Goal: Obtain resource: Download file/media

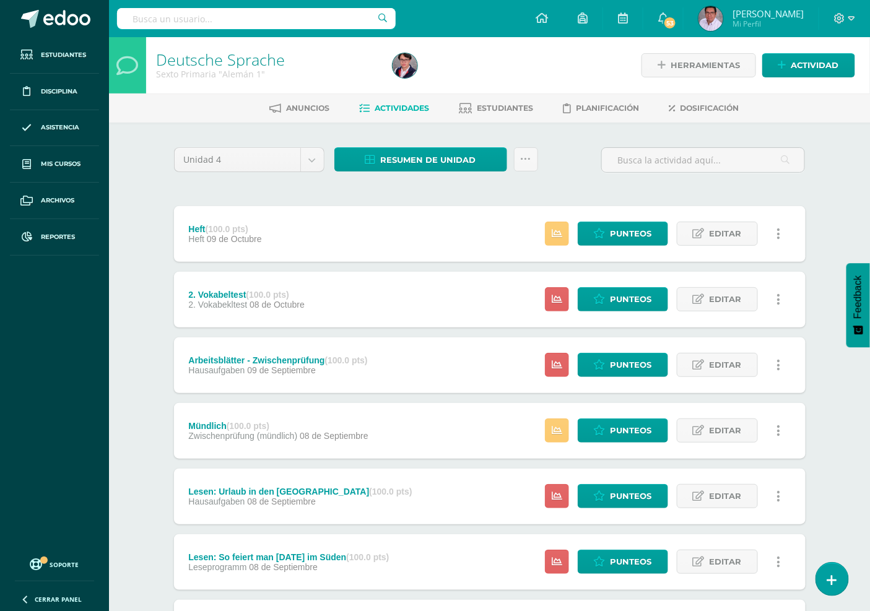
click at [267, 14] on input "text" at bounding box center [256, 18] width 279 height 21
click at [270, 17] on input "text" at bounding box center [256, 18] width 279 height 21
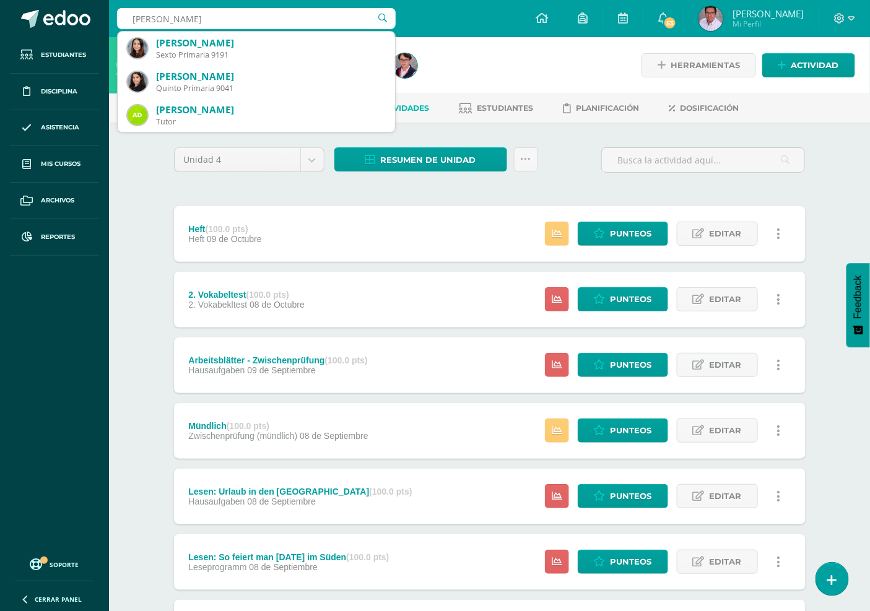
type input "Isabela Vargas"
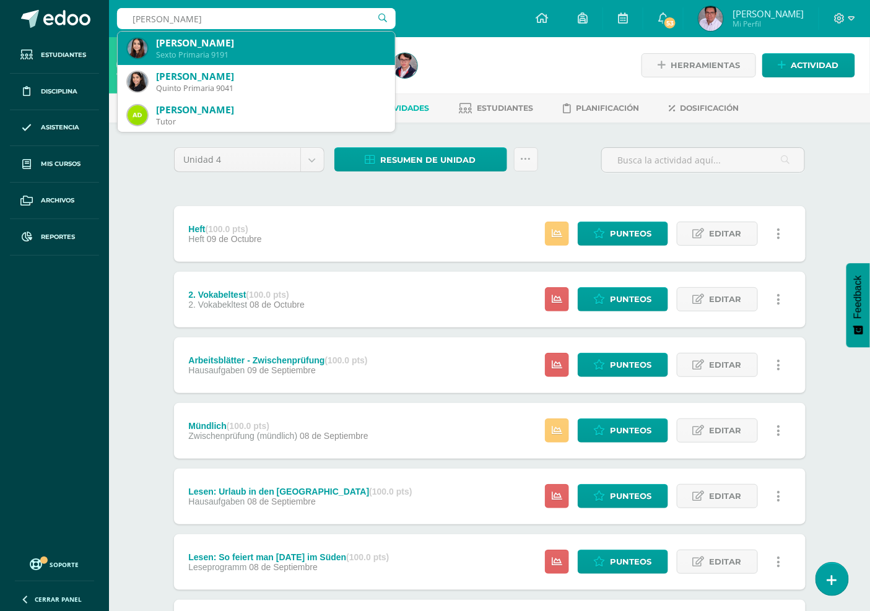
click at [228, 53] on div "Sexto Primaria 9191" at bounding box center [270, 55] width 229 height 11
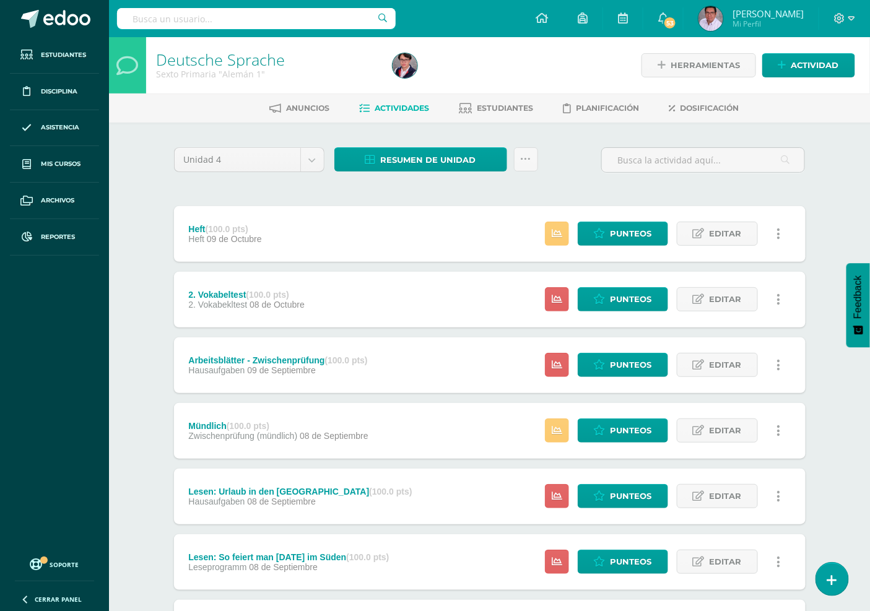
click at [228, 53] on link "Deutsche Sprache" at bounding box center [220, 59] width 129 height 21
click at [276, 20] on input "text" at bounding box center [256, 18] width 279 height 21
click at [265, 19] on input "text" at bounding box center [256, 18] width 279 height 21
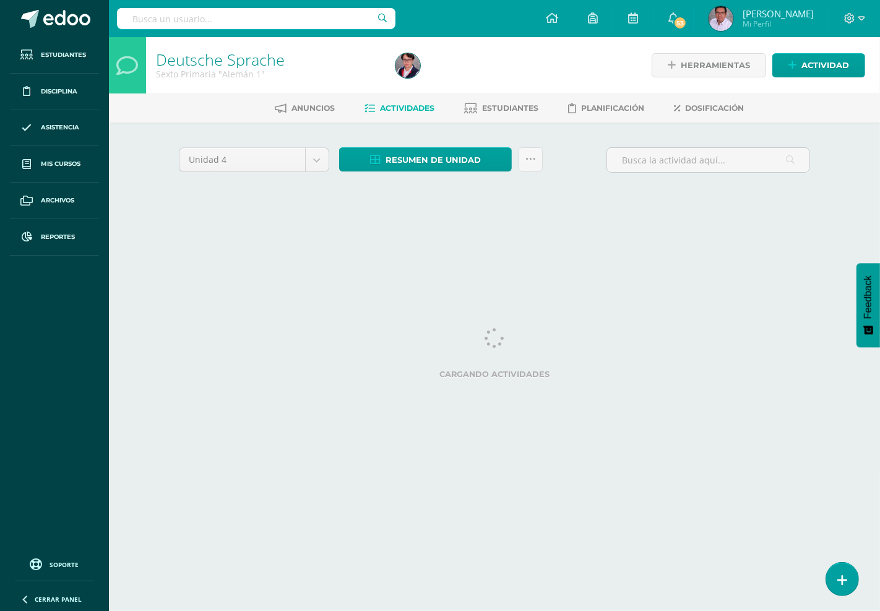
click at [277, 15] on input "text" at bounding box center [256, 18] width 279 height 21
type input "[PERSON_NAME]"
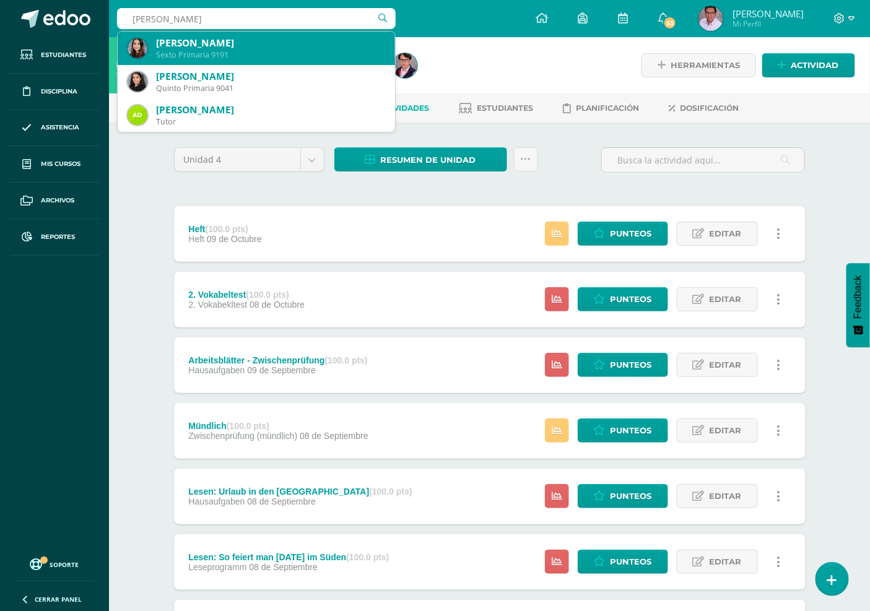
click at [215, 47] on div "Isabella García Vargas" at bounding box center [270, 43] width 229 height 13
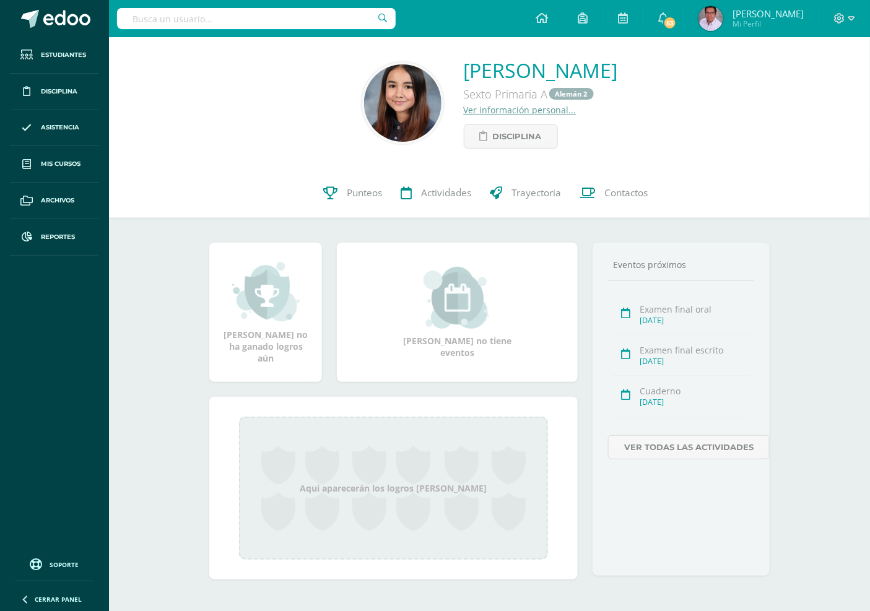
click at [505, 111] on link "Ver información personal..." at bounding box center [520, 110] width 113 height 12
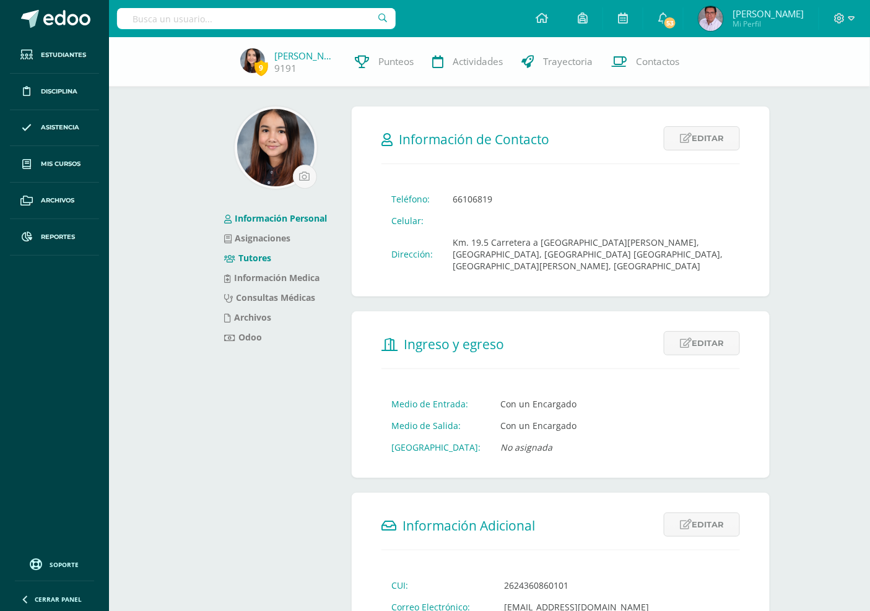
click at [261, 260] on link "Tutores" at bounding box center [247, 258] width 47 height 12
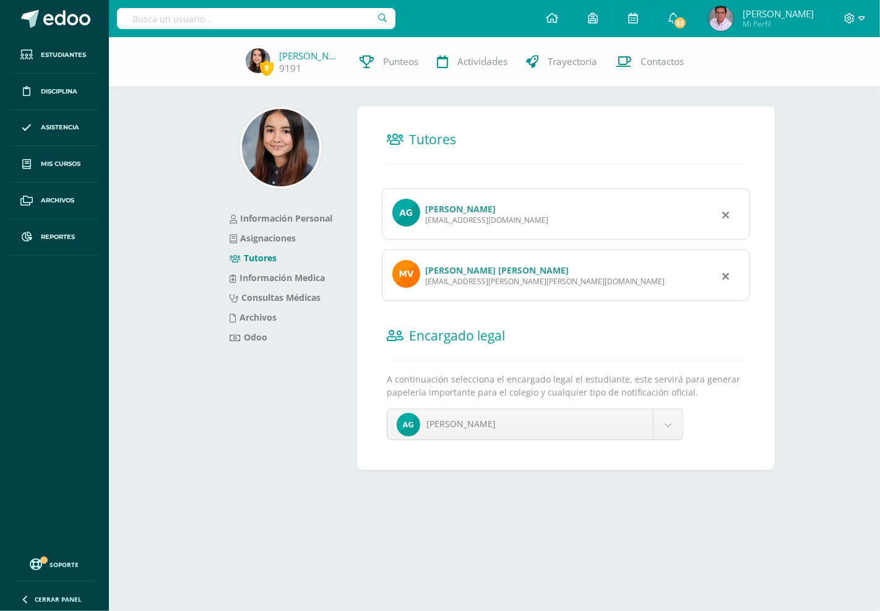
drag, startPoint x: 511, startPoint y: 221, endPoint x: 427, endPoint y: 227, distance: 83.8
click at [427, 227] on div "Allan Estuardo García Cruz allangother@gmail.com" at bounding box center [566, 213] width 368 height 51
copy div "allangother@gmail.com"
drag, startPoint x: 533, startPoint y: 283, endPoint x: 424, endPoint y: 287, distance: 109.1
click at [424, 287] on div "Maria Amalia Vargas Montenegro de García licda.maria.vargas@gmail.com" at bounding box center [566, 275] width 368 height 51
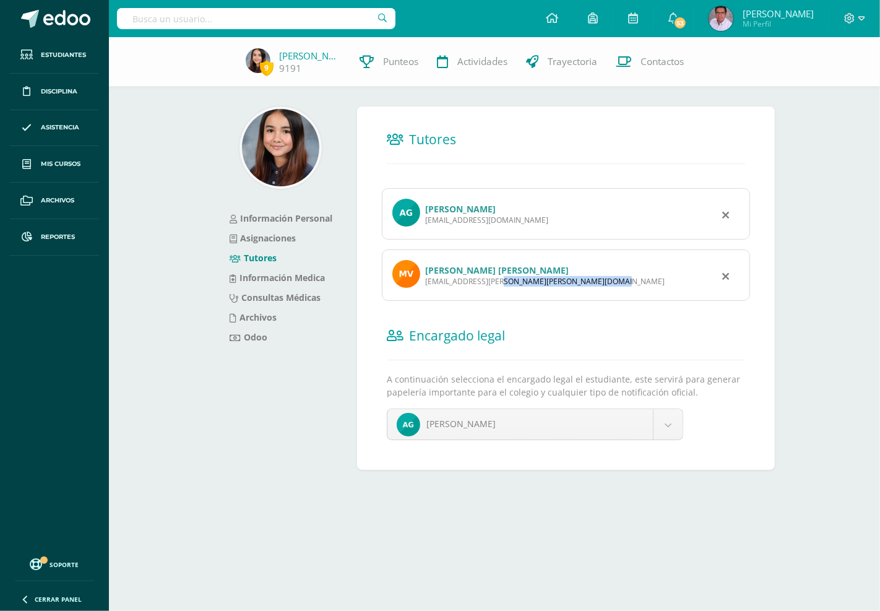
copy div "licda.maria.vargas@gmail.com"
click at [282, 14] on input "text" at bounding box center [256, 18] width 279 height 21
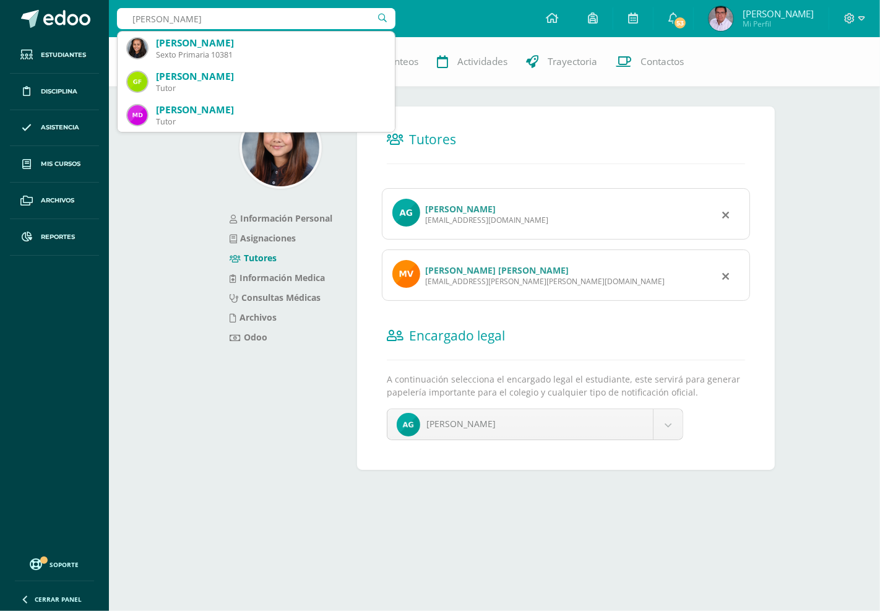
type input "isabella donis"
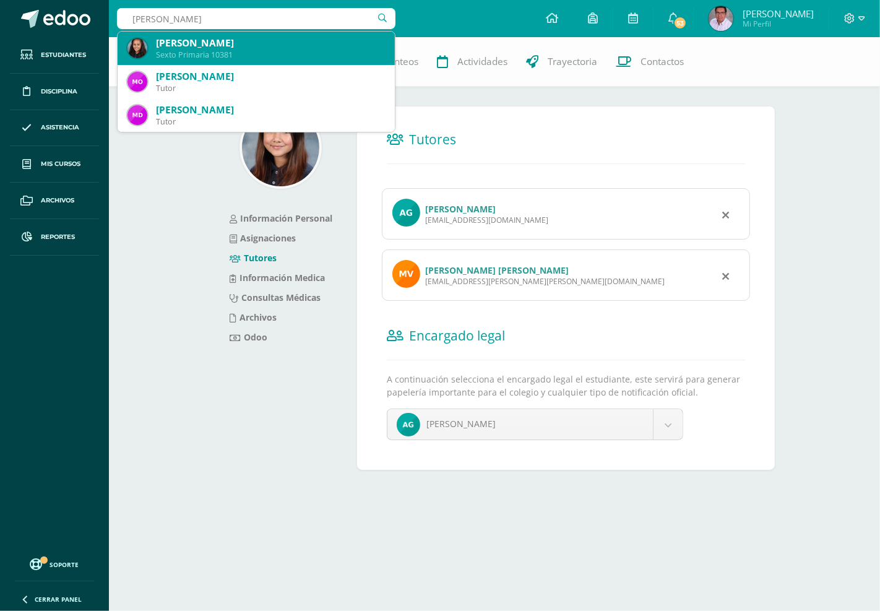
click at [239, 45] on div "Isabella Lima Donis" at bounding box center [270, 43] width 229 height 13
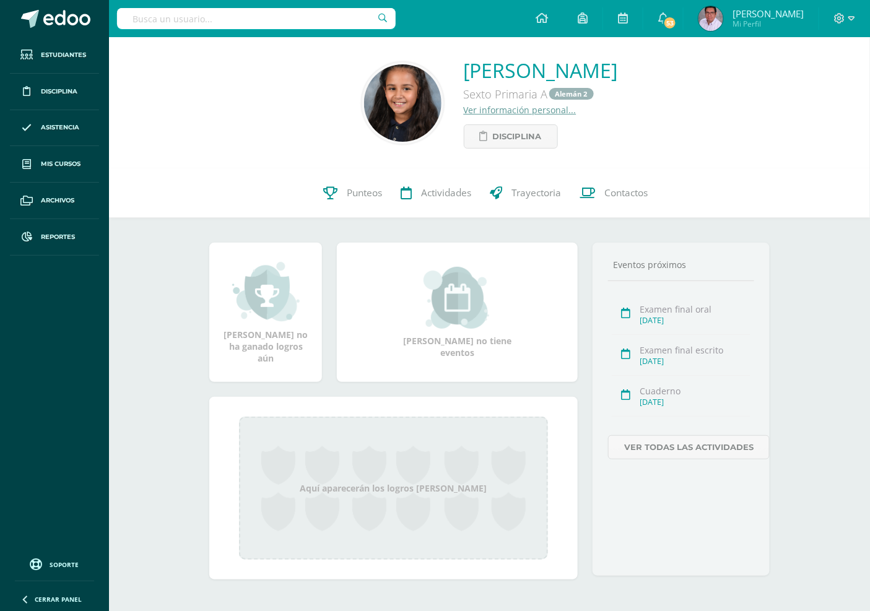
click at [506, 112] on link "Ver información personal..." at bounding box center [520, 110] width 113 height 12
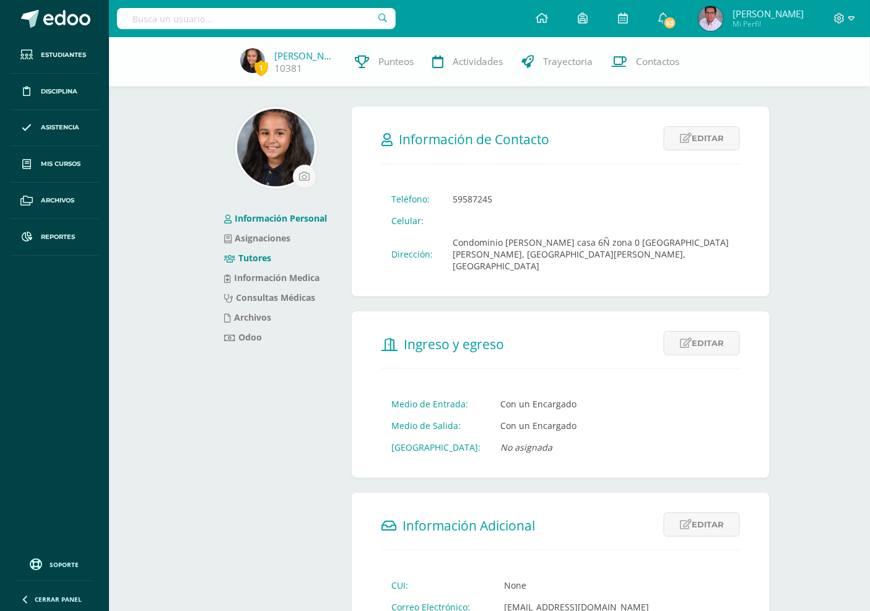
click at [254, 253] on link "Tutores" at bounding box center [247, 258] width 47 height 12
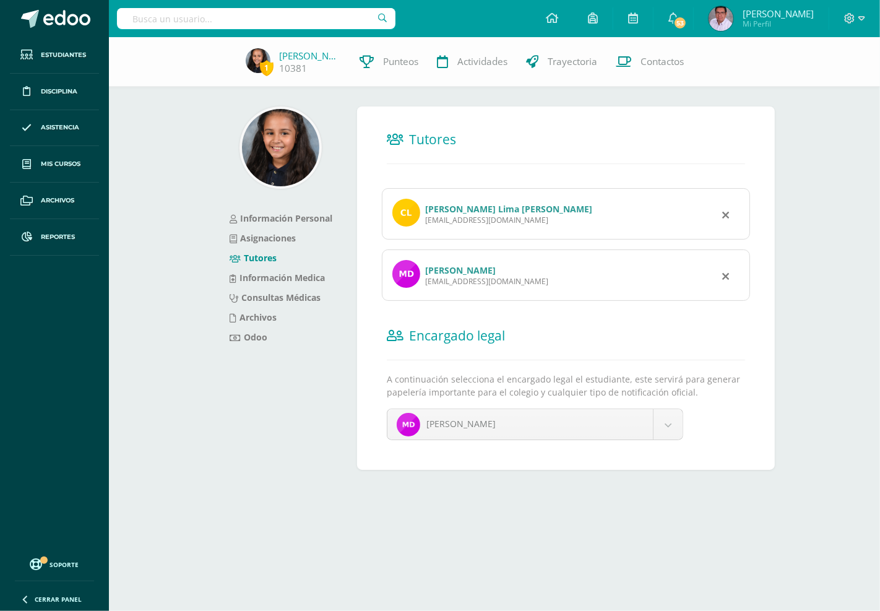
drag, startPoint x: 524, startPoint y: 221, endPoint x: 425, endPoint y: 224, distance: 99.7
click at [425, 224] on div "davidlima_223@hotmail.com" at bounding box center [508, 220] width 167 height 11
copy div "davidlima_223@hotmail.com"
drag, startPoint x: 506, startPoint y: 283, endPoint x: 424, endPoint y: 289, distance: 82.5
click at [424, 289] on div "María Victoria Donis Padilla victoriadp3@gmail.com" at bounding box center [566, 275] width 368 height 51
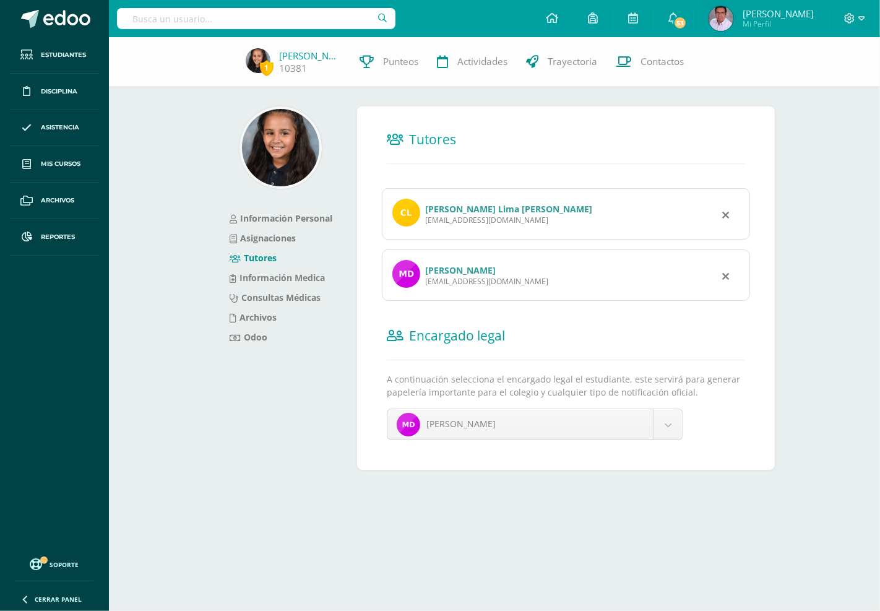
copy div "victoriadp3@gmail.com"
click at [293, 25] on input "text" at bounding box center [256, 18] width 279 height 21
type input "Sebastian Lobos"
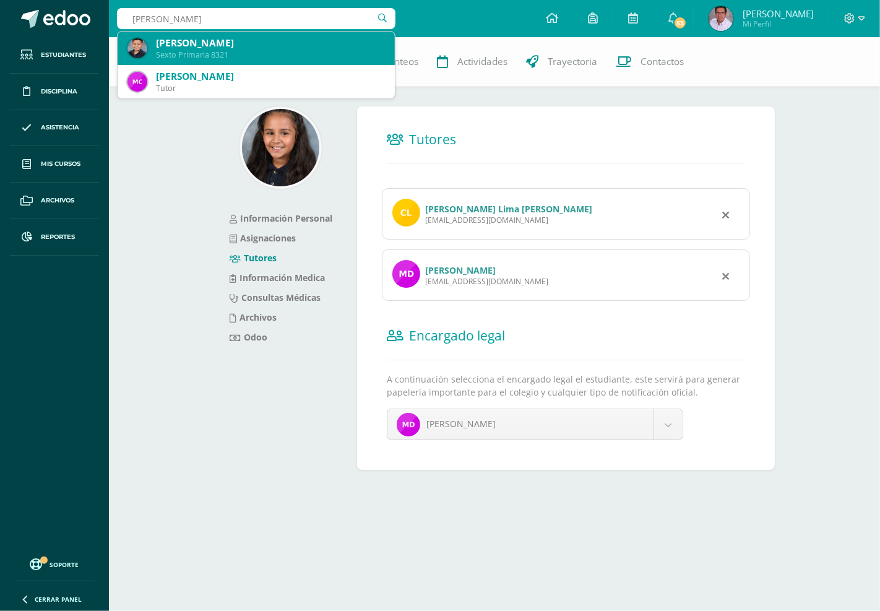
click at [219, 48] on div "Sebastián Lobos Vacaro" at bounding box center [270, 43] width 229 height 13
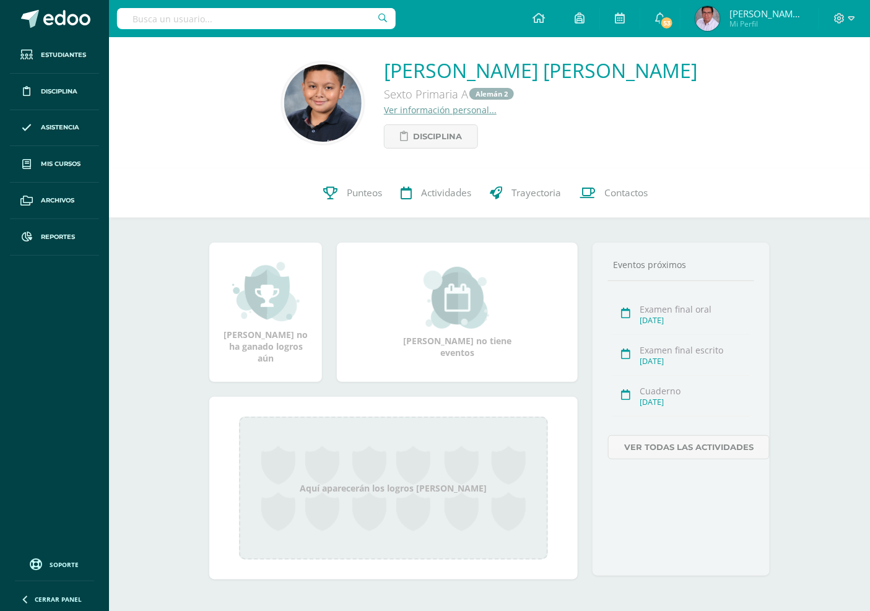
click at [497, 113] on link "Ver información personal..." at bounding box center [440, 110] width 113 height 12
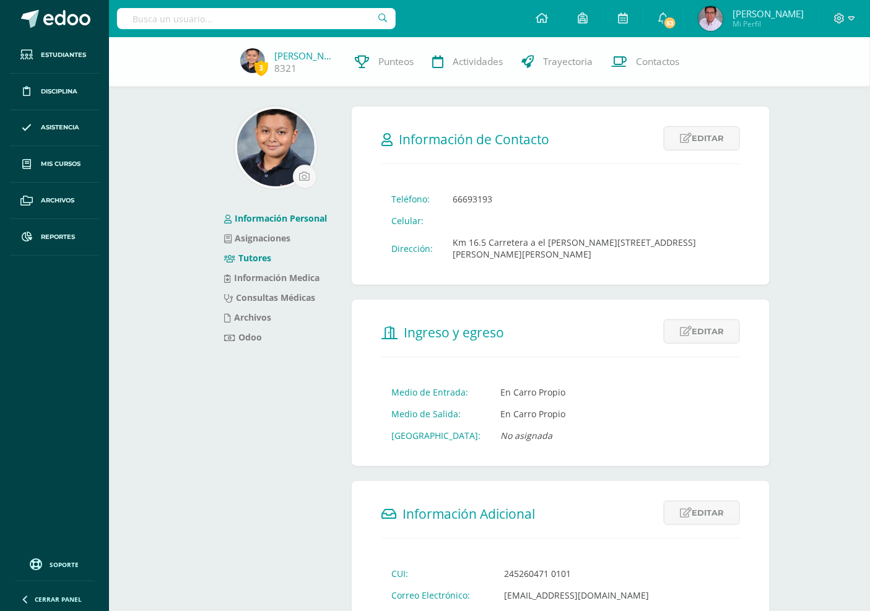
click at [261, 258] on link "Tutores" at bounding box center [247, 258] width 47 height 12
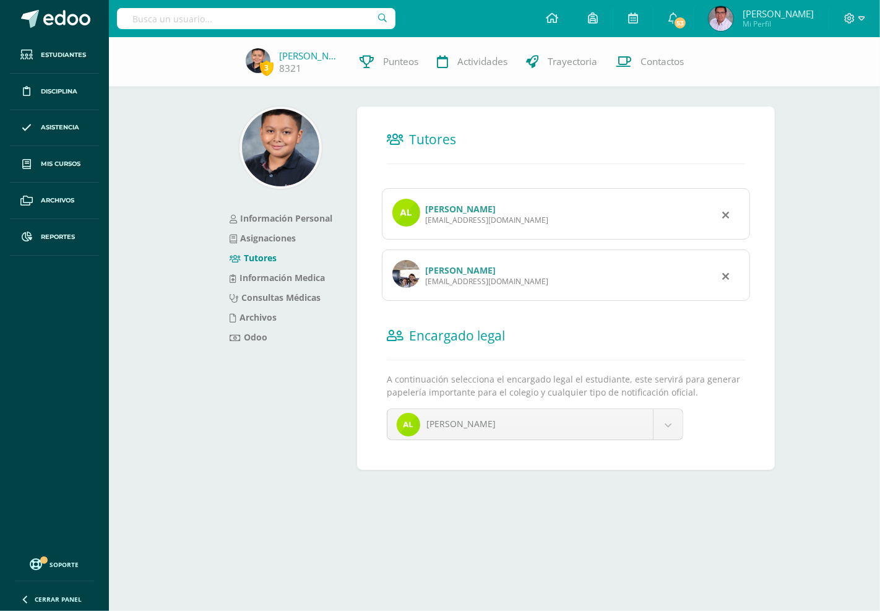
drag, startPoint x: 513, startPoint y: 223, endPoint x: 427, endPoint y: 226, distance: 85.5
click at [427, 226] on div "[PERSON_NAME] [EMAIL_ADDRESS][DOMAIN_NAME]" at bounding box center [566, 213] width 368 height 51
copy div "[EMAIL_ADDRESS][DOMAIN_NAME]"
drag, startPoint x: 500, startPoint y: 285, endPoint x: 424, endPoint y: 289, distance: 75.6
click at [424, 289] on div "[PERSON_NAME] [EMAIL_ADDRESS][DOMAIN_NAME]" at bounding box center [566, 275] width 368 height 51
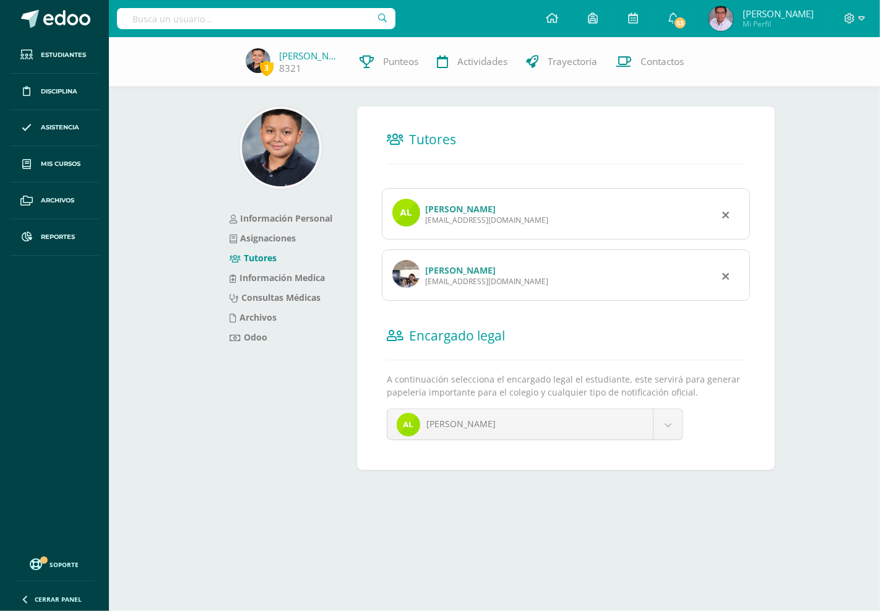
copy div "[EMAIL_ADDRESS][DOMAIN_NAME]"
click at [271, 19] on input "text" at bounding box center [256, 18] width 279 height 21
type input "[PERSON_NAME]"
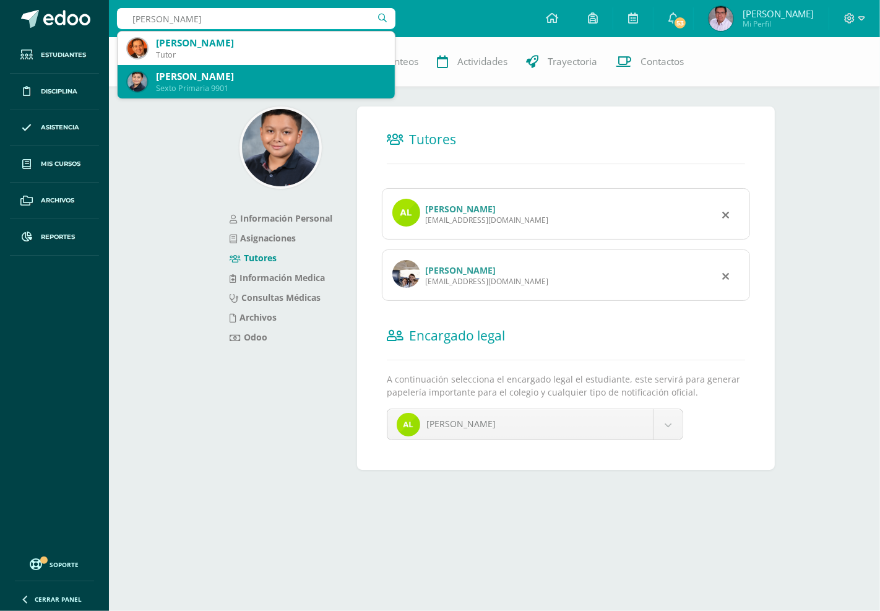
click at [261, 85] on div "Sexto Primaria 9901" at bounding box center [270, 88] width 229 height 11
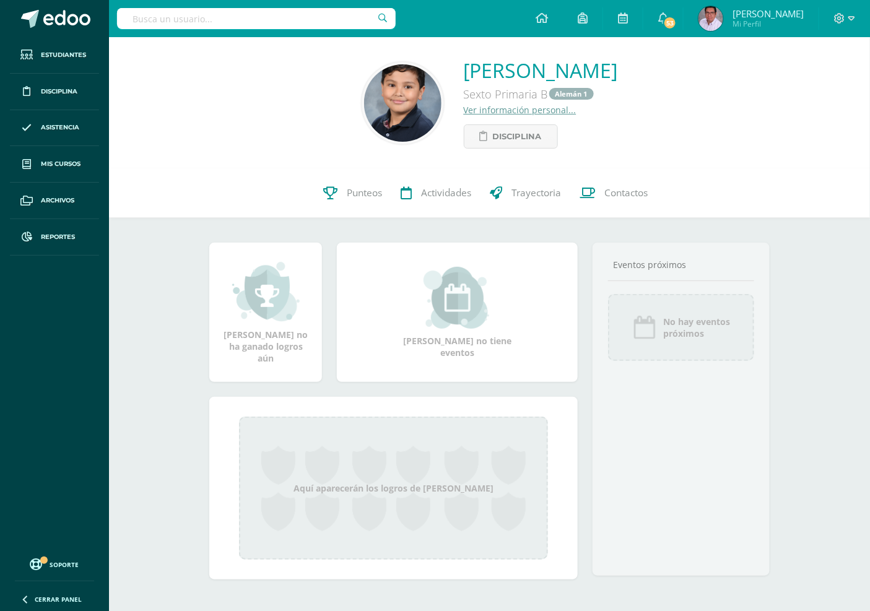
click at [474, 112] on link "Ver información personal..." at bounding box center [520, 110] width 113 height 12
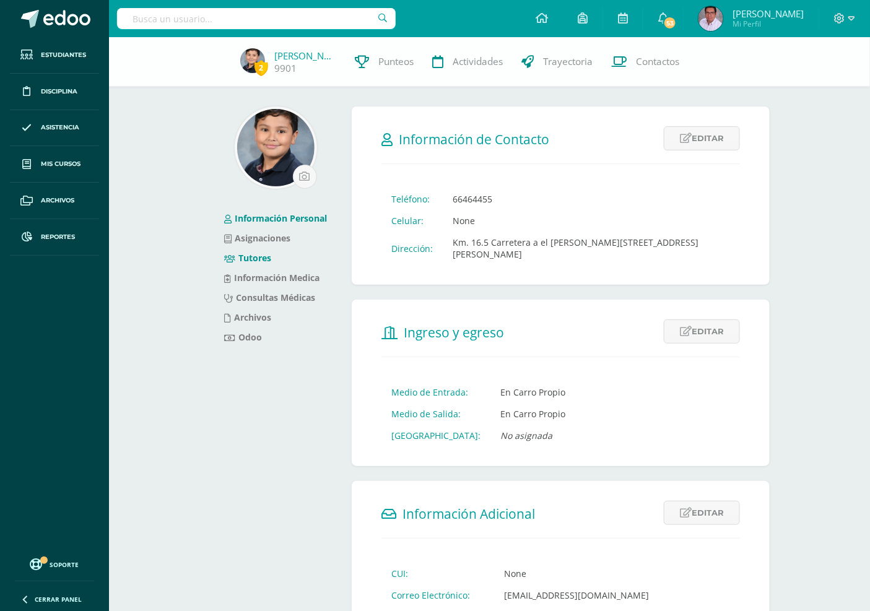
click at [264, 257] on link "Tutores" at bounding box center [247, 258] width 47 height 12
click at [265, 257] on link "Tutores" at bounding box center [247, 258] width 47 height 12
click at [251, 257] on link "Tutores" at bounding box center [247, 258] width 47 height 12
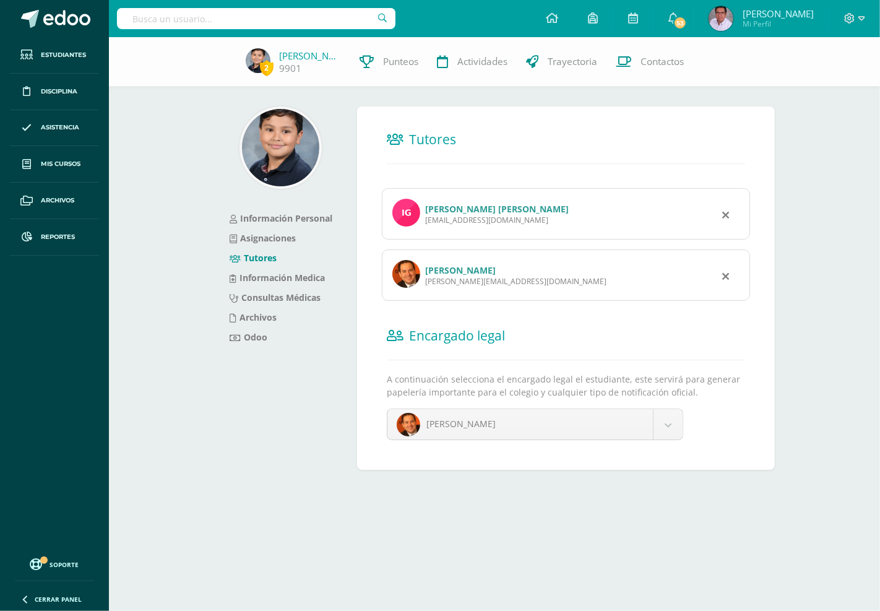
drag, startPoint x: 498, startPoint y: 223, endPoint x: 425, endPoint y: 225, distance: 73.7
click at [425, 225] on div "[PERSON_NAME] [PERSON_NAME] [EMAIL_ADDRESS][DOMAIN_NAME]" at bounding box center [566, 213] width 368 height 51
copy div "ingalvez@yahoo.com"
drag, startPoint x: 523, startPoint y: 281, endPoint x: 426, endPoint y: 285, distance: 96.7
click at [426, 285] on div "ramon_longo@hotmail.com" at bounding box center [515, 281] width 181 height 11
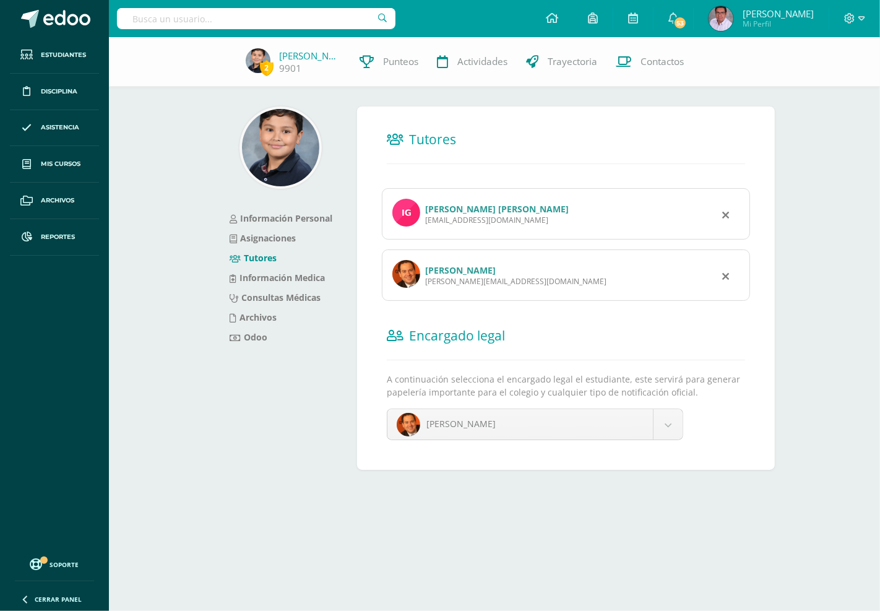
copy div "ramon_longo@hotmail.com"
click at [293, 22] on input "text" at bounding box center [256, 18] width 279 height 21
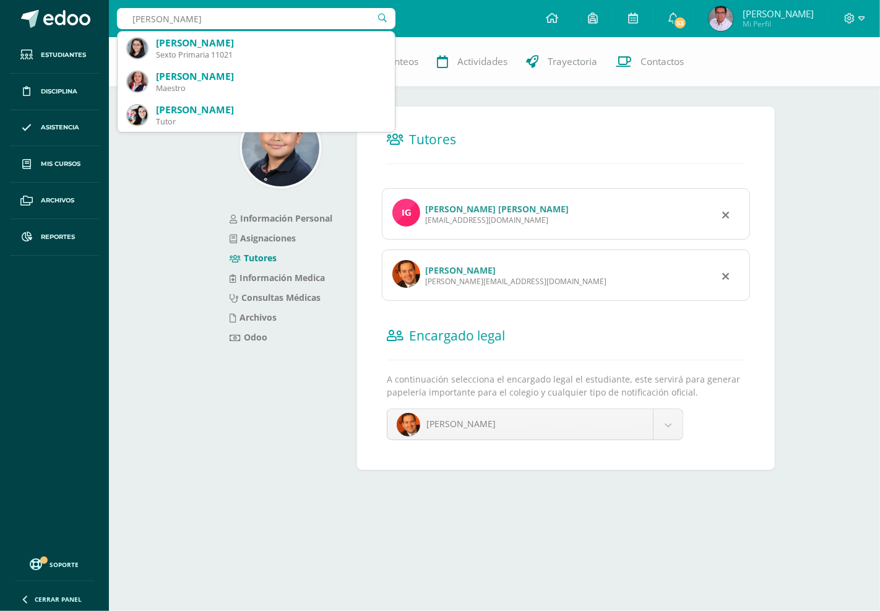
type input "Sofia orellana chinchilla"
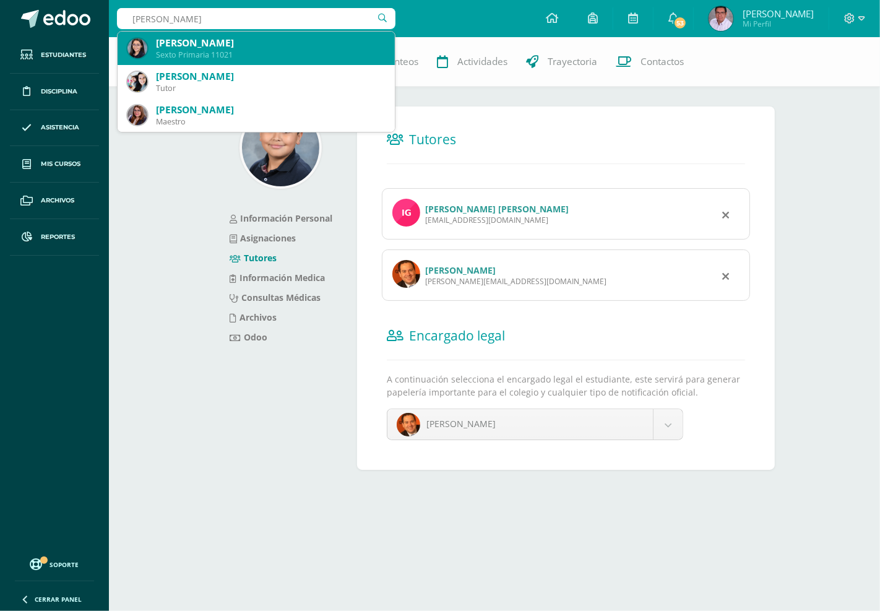
click at [263, 51] on div "Sexto Primaria 11021" at bounding box center [270, 55] width 229 height 11
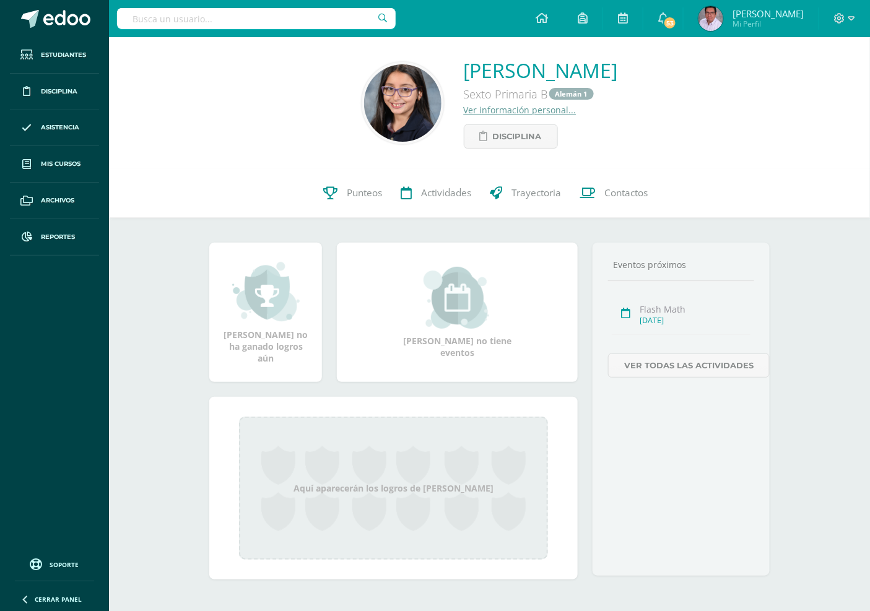
click at [466, 110] on link "Ver información personal..." at bounding box center [520, 110] width 113 height 12
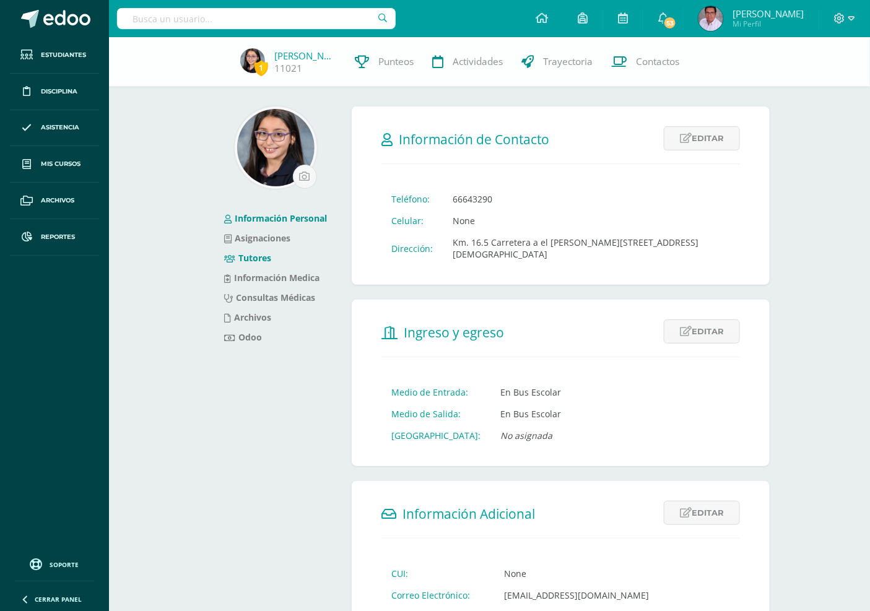
click at [258, 255] on link "Tutores" at bounding box center [247, 258] width 47 height 12
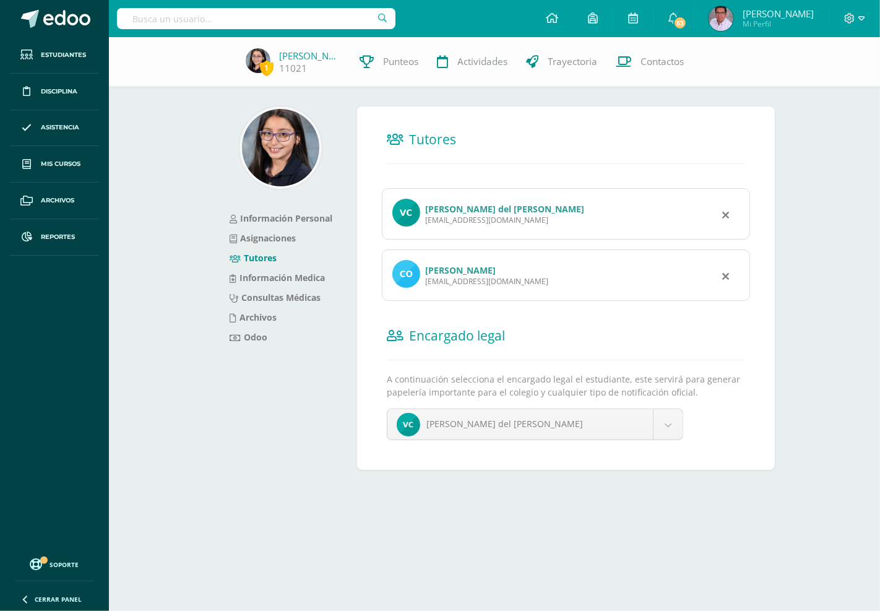
drag, startPoint x: 539, startPoint y: 221, endPoint x: 424, endPoint y: 222, distance: 115.2
click at [424, 222] on div "[PERSON_NAME] del [PERSON_NAME] [EMAIL_ADDRESS][DOMAIN_NAME]" at bounding box center [566, 213] width 368 height 51
copy div "[EMAIL_ADDRESS][DOMAIN_NAME]"
click at [570, 292] on div "[PERSON_NAME] [EMAIL_ADDRESS][DOMAIN_NAME]" at bounding box center [566, 275] width 368 height 51
drag, startPoint x: 565, startPoint y: 280, endPoint x: 427, endPoint y: 285, distance: 137.5
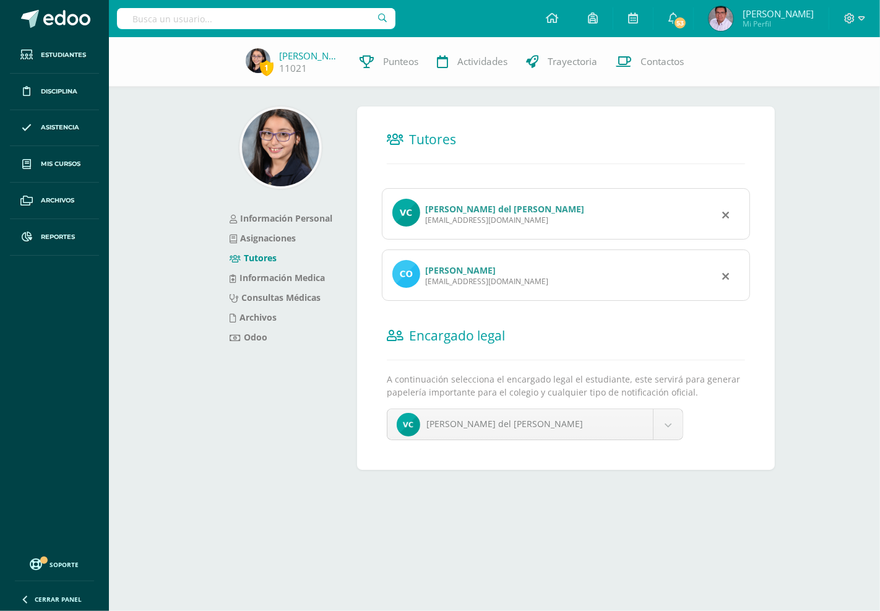
click at [427, 285] on div "César Alberto Orellana Valiente energiaelectricapguatemala@gmail.com" at bounding box center [566, 275] width 368 height 51
copy div "energiaelectricapguatemala@gmail.com"
click at [233, 17] on input "text" at bounding box center [256, 18] width 279 height 21
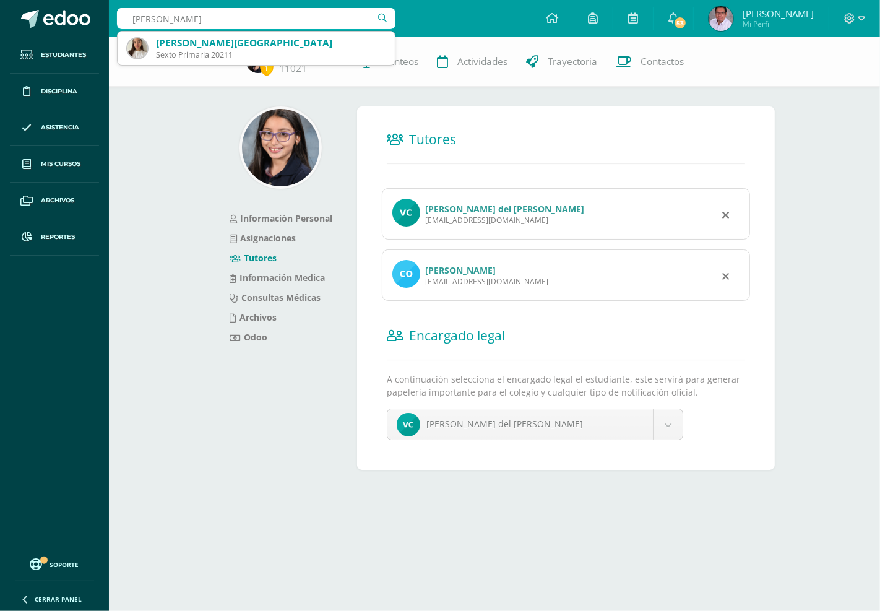
type input "sahra recinos"
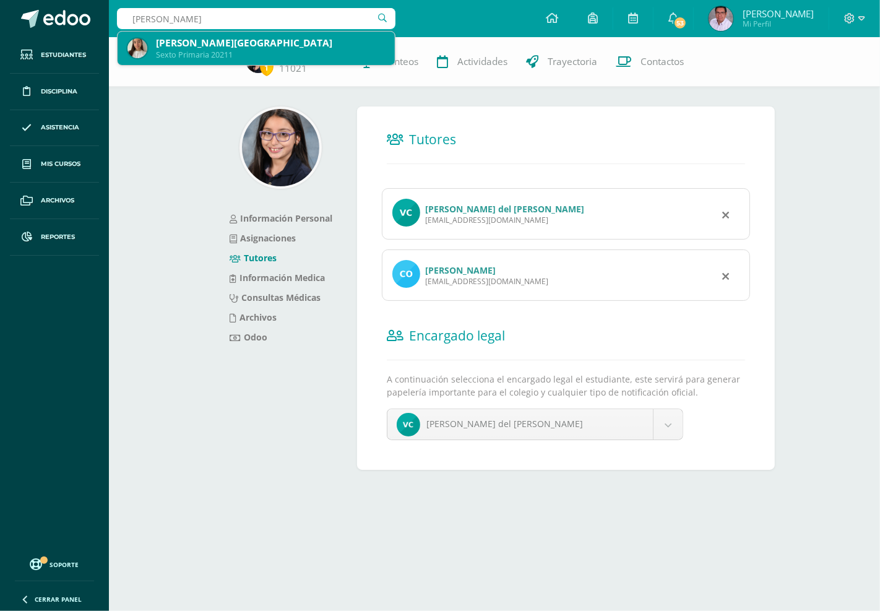
click at [220, 50] on div "Sexto Primaria 20211" at bounding box center [270, 55] width 229 height 11
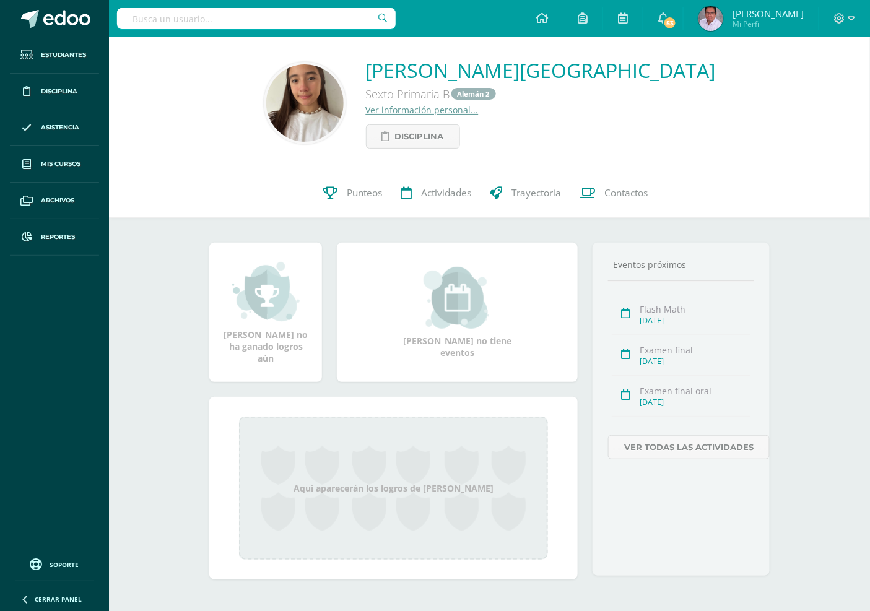
click at [443, 113] on link "Ver información personal..." at bounding box center [422, 110] width 113 height 12
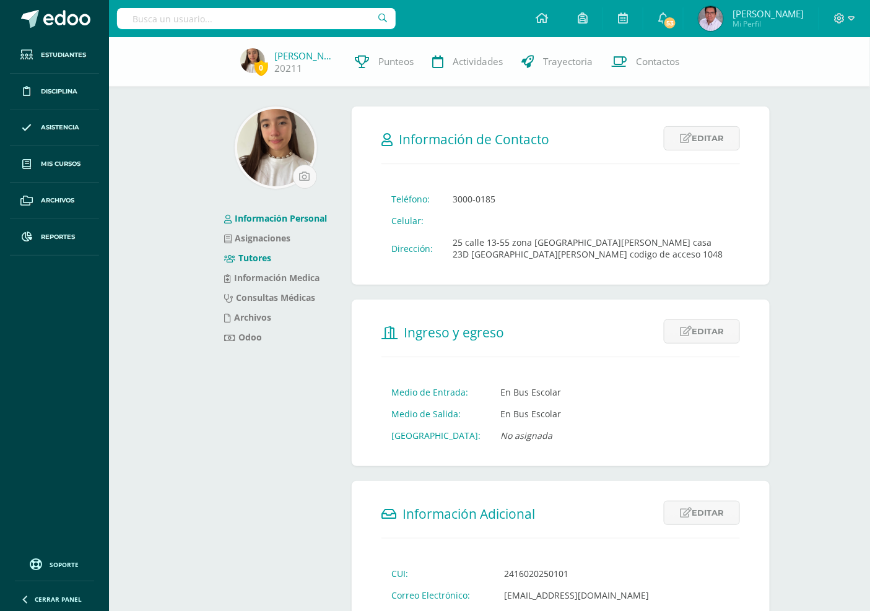
click at [257, 261] on link "Tutores" at bounding box center [247, 258] width 47 height 12
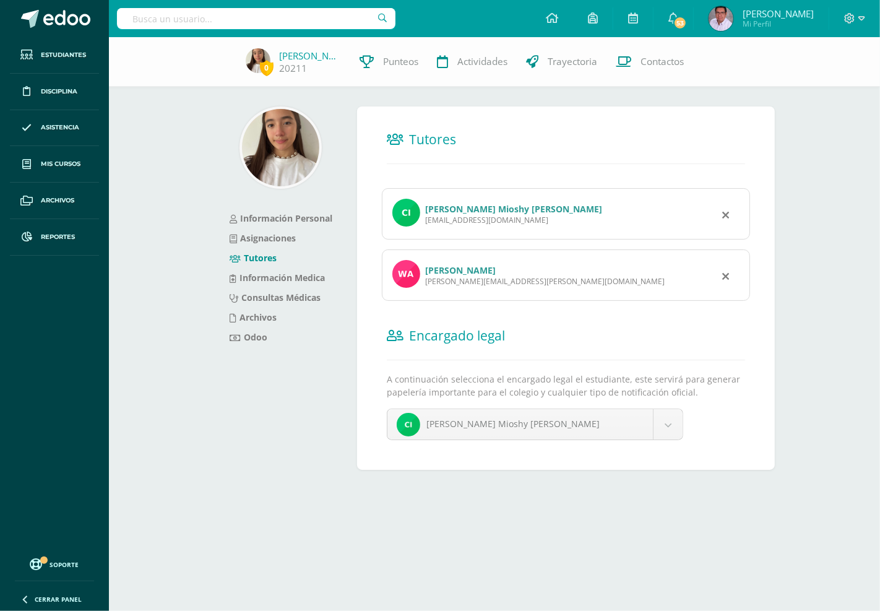
drag, startPoint x: 531, startPoint y: 222, endPoint x: 426, endPoint y: 227, distance: 104.8
click at [426, 227] on div "Cintya Mioshy Penington Paz cintyapennington@gmail.com" at bounding box center [566, 213] width 368 height 51
copy div "cintyapennington@gmail.com"
drag, startPoint x: 518, startPoint y: 282, endPoint x: 425, endPoint y: 289, distance: 93.1
click at [425, 289] on div "Walter Johann Zierlein Penington walter.zierlein@gmail.com" at bounding box center [566, 275] width 368 height 51
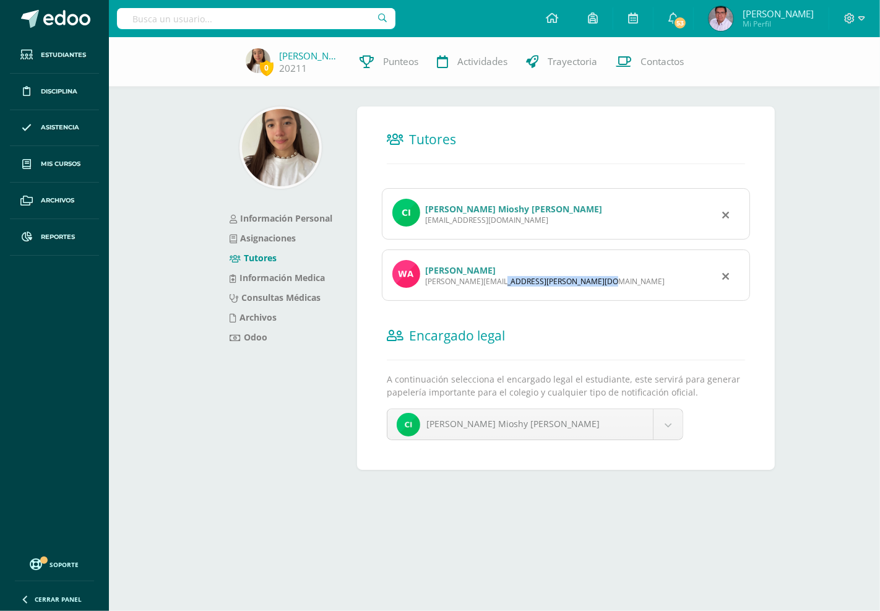
copy div "walter.zierlein@gmail.com"
click at [279, 15] on input "text" at bounding box center [256, 18] width 279 height 21
type input "j"
type input "Joaquin zamora"
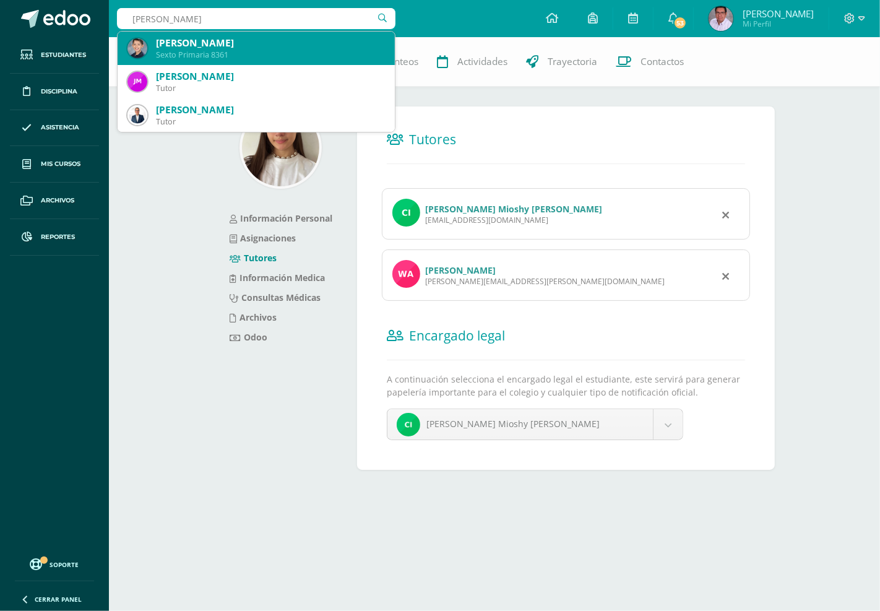
click at [245, 35] on div "Joaquín Alejandro Zamora Gutiérrez Sexto Primaria 8361" at bounding box center [257, 48] width 258 height 33
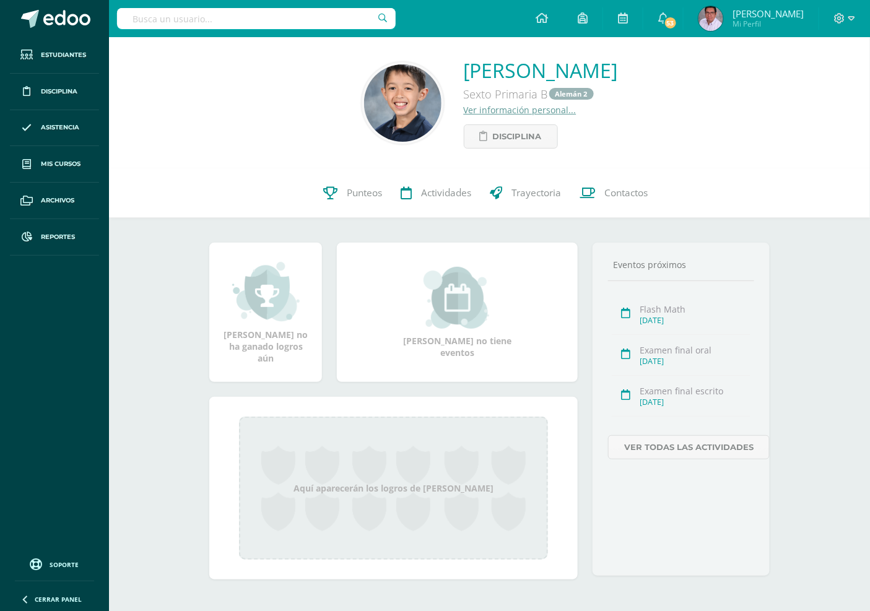
click at [464, 111] on link "Ver información personal..." at bounding box center [520, 110] width 113 height 12
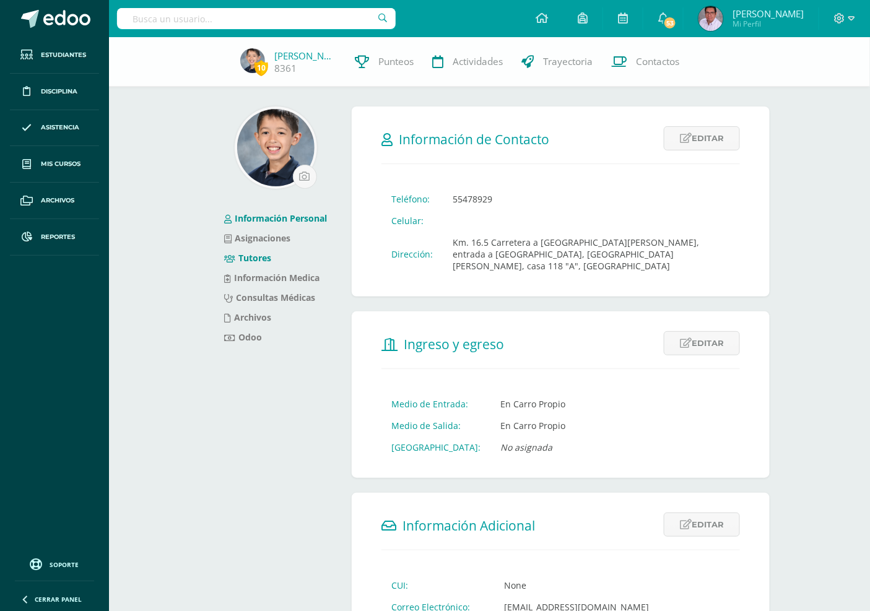
click at [246, 259] on link "Tutores" at bounding box center [247, 258] width 47 height 12
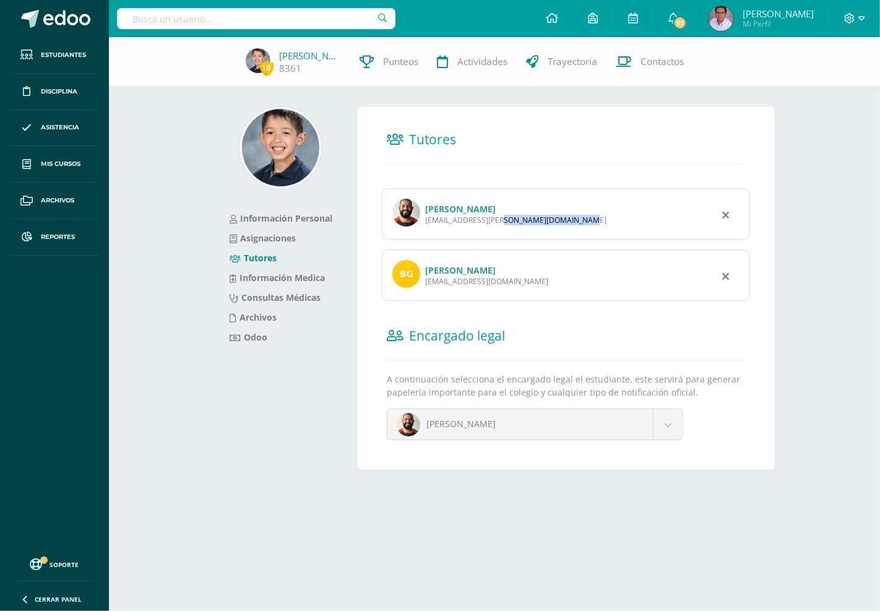
drag, startPoint x: 506, startPoint y: 221, endPoint x: 423, endPoint y: 226, distance: 83.1
click at [423, 226] on div "Victor Hugo Zamora Herrarte vic.zamora@gmail.com" at bounding box center [566, 213] width 368 height 51
copy div "vic.zamora@gmail.com"
click at [515, 293] on div "Brenda Gutierrez Valenzuela supermenace@gmail.com" at bounding box center [566, 275] width 368 height 51
drag, startPoint x: 520, startPoint y: 285, endPoint x: 424, endPoint y: 290, distance: 96.1
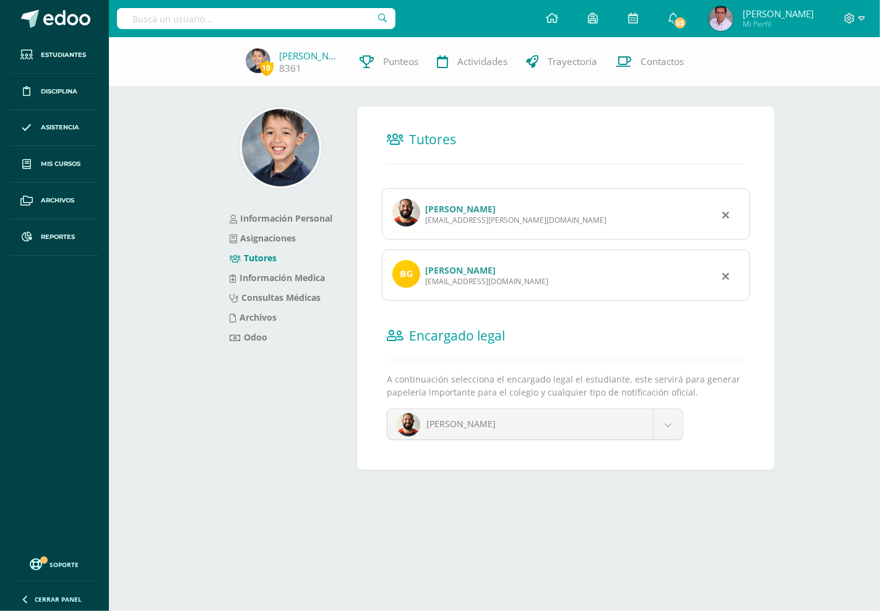
click at [424, 290] on div "Brenda Gutierrez Valenzuela supermenace@gmail.com" at bounding box center [566, 275] width 368 height 51
copy div "supermenace@gmail.com"
click at [300, 16] on input "text" at bounding box center [256, 18] width 279 height 21
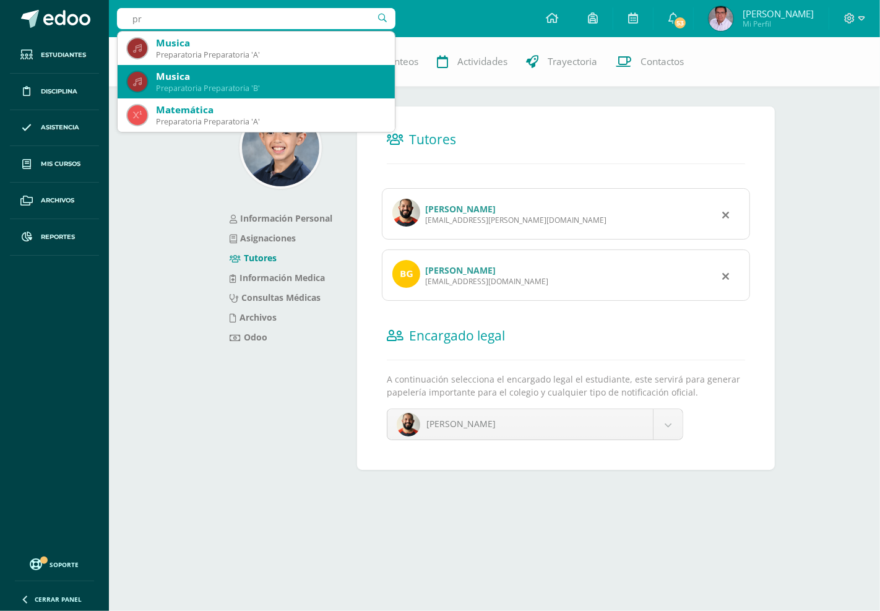
type input "p"
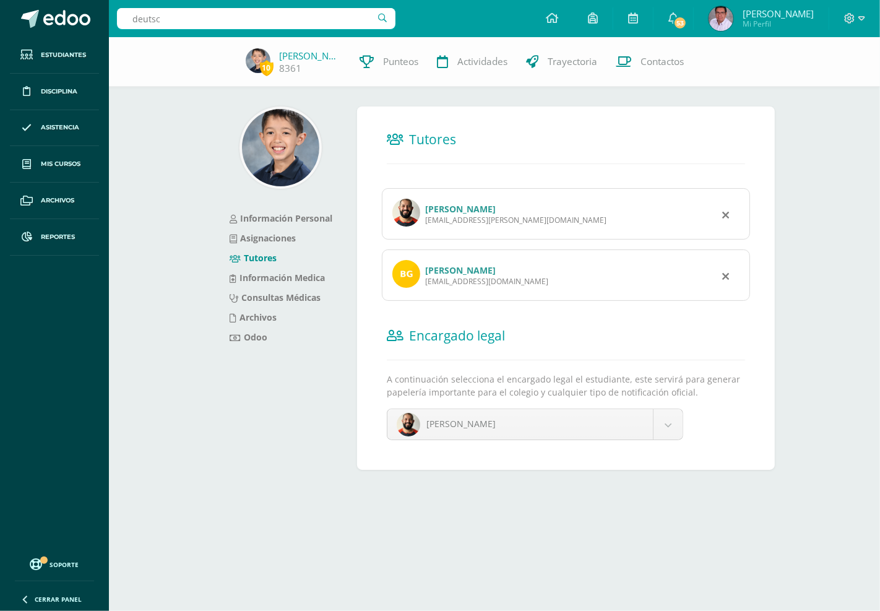
type input "deutsch"
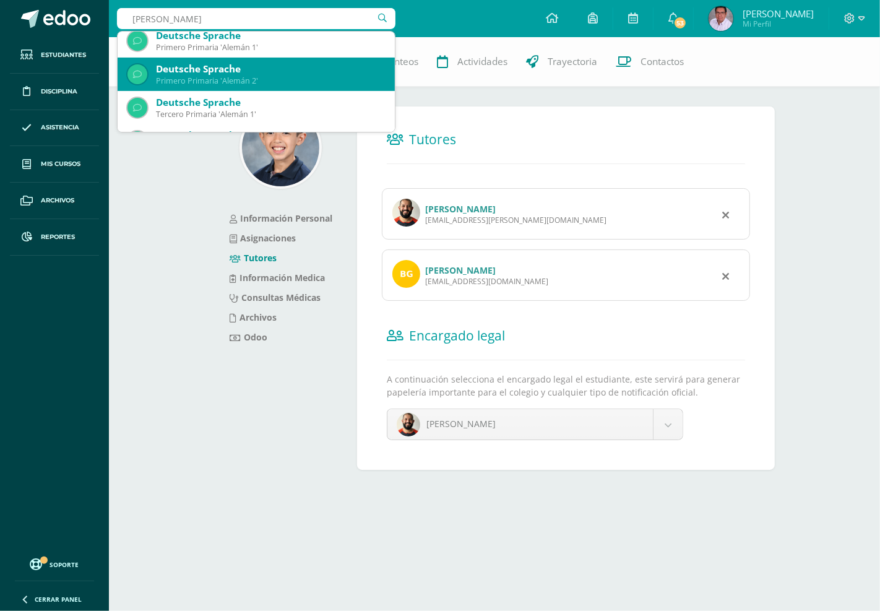
scroll to position [206, 0]
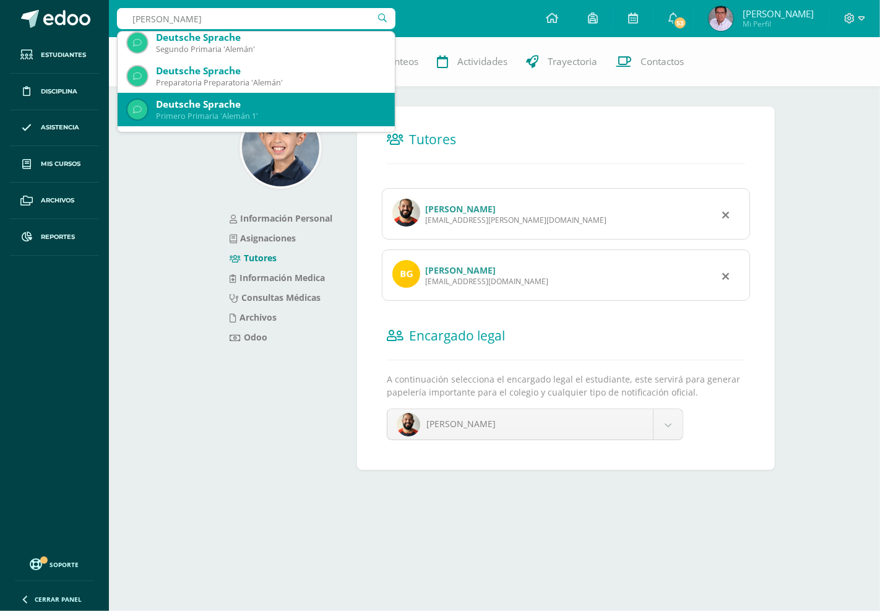
click at [267, 109] on div "Deutsche Sprache" at bounding box center [270, 104] width 229 height 13
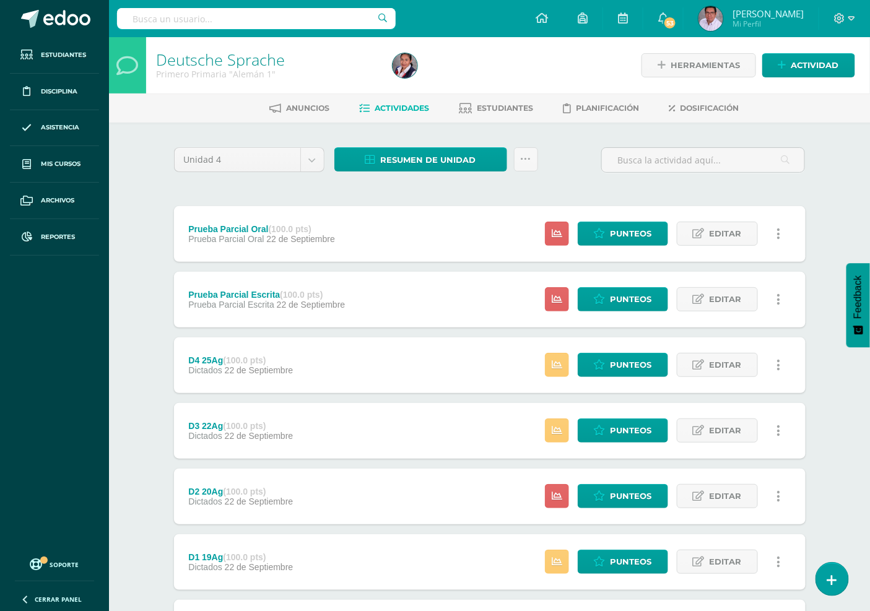
click at [269, 17] on input "text" at bounding box center [256, 18] width 279 height 21
type input "deutsch"
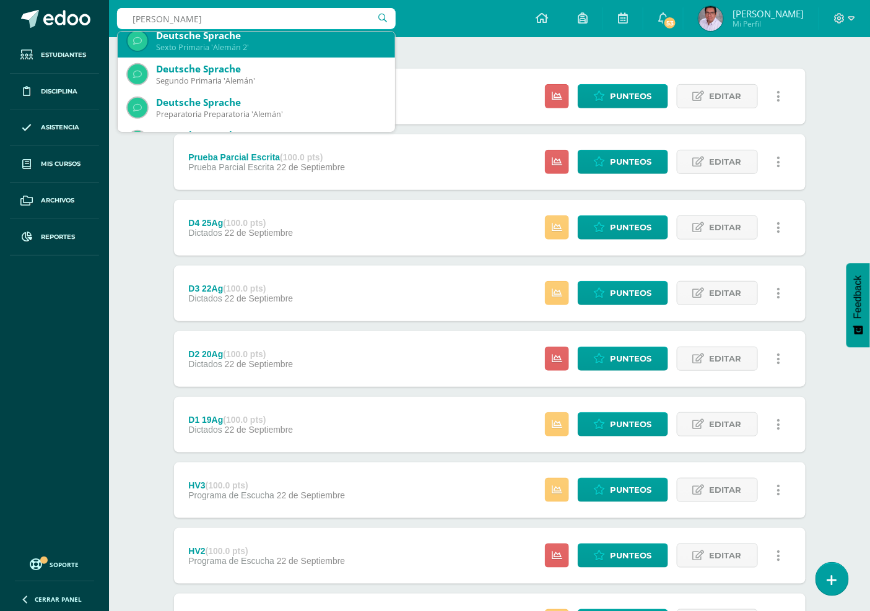
scroll to position [206, 0]
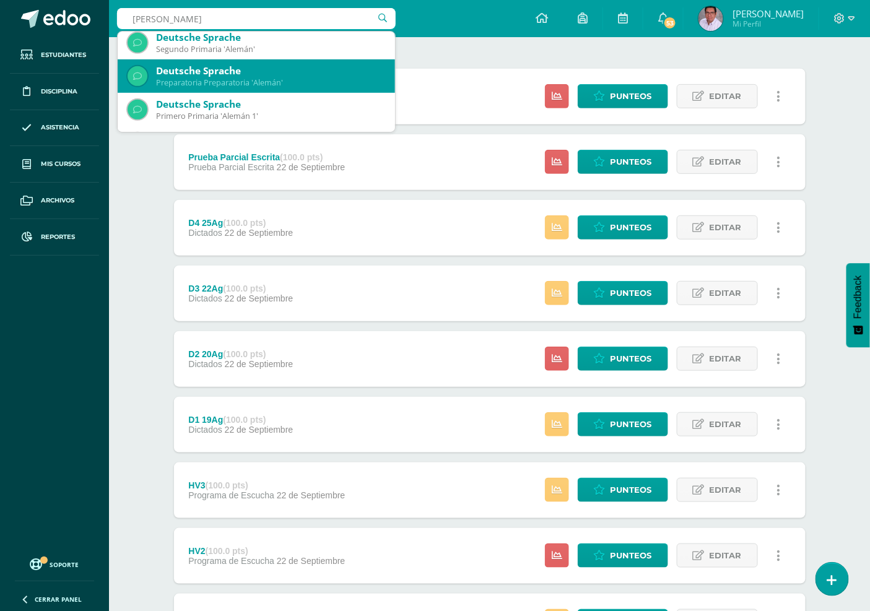
click at [233, 80] on div "Preparatoria Preparatoria 'Alemán'" at bounding box center [270, 82] width 229 height 11
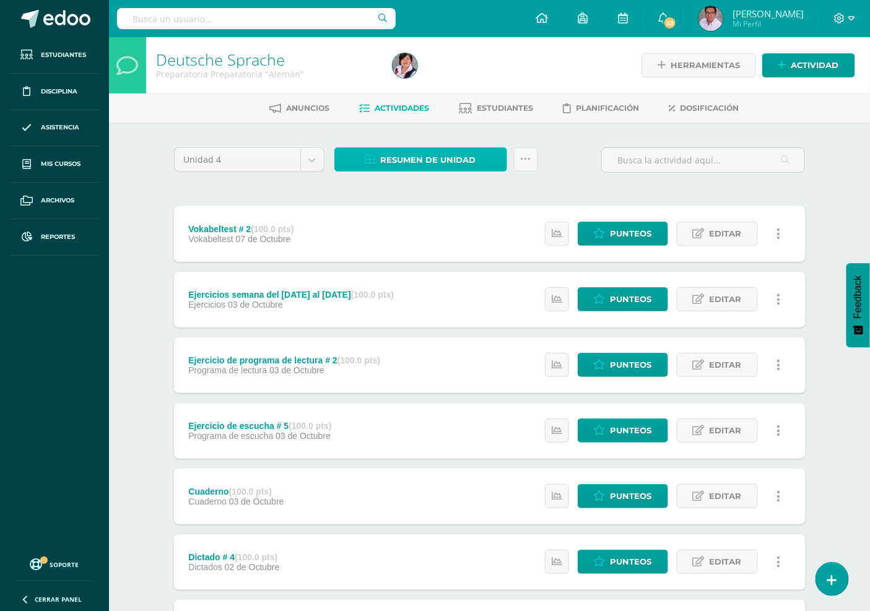
click at [435, 162] on span "Resumen de unidad" at bounding box center [428, 160] width 95 height 23
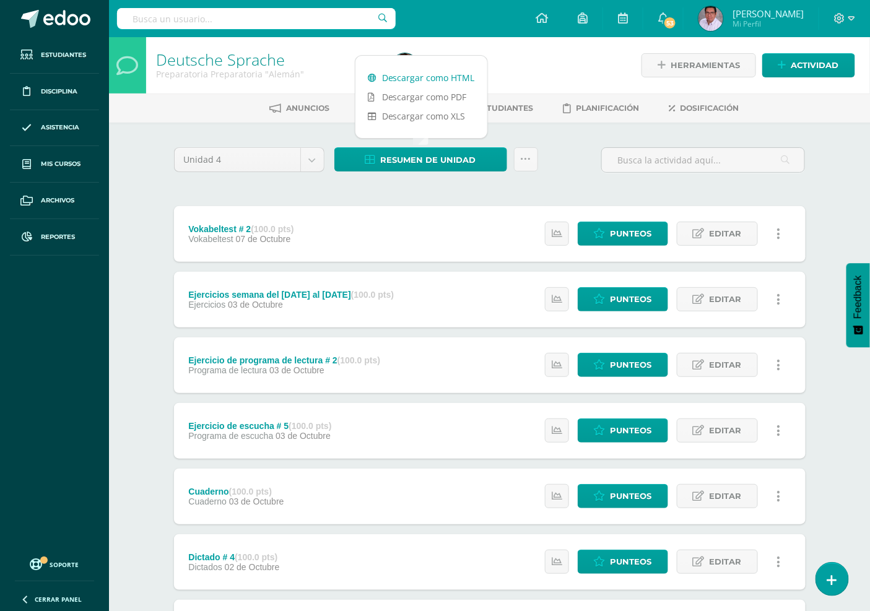
click at [393, 76] on link "Descargar como HTML" at bounding box center [421, 77] width 132 height 19
click at [292, 28] on input "text" at bounding box center [256, 18] width 279 height 21
type input "sach"
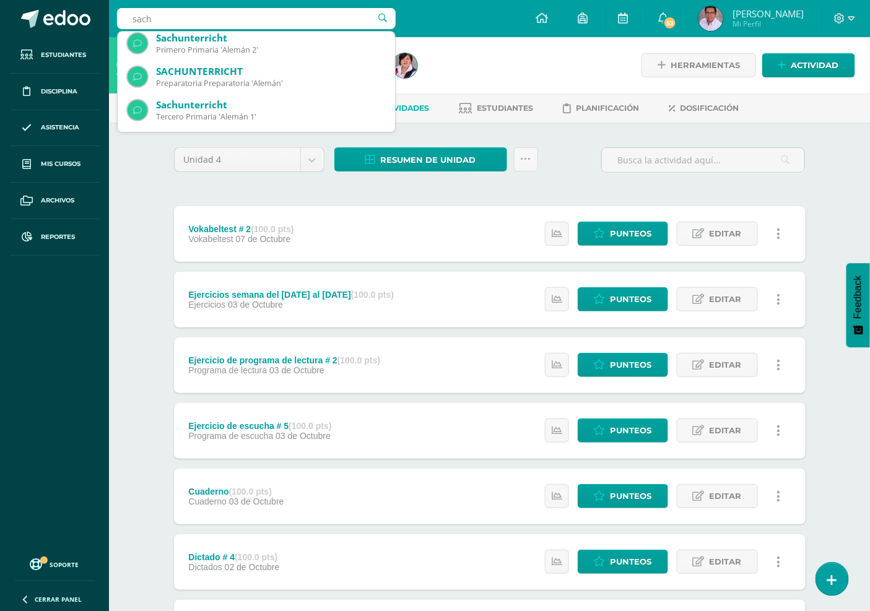
scroll to position [206, 0]
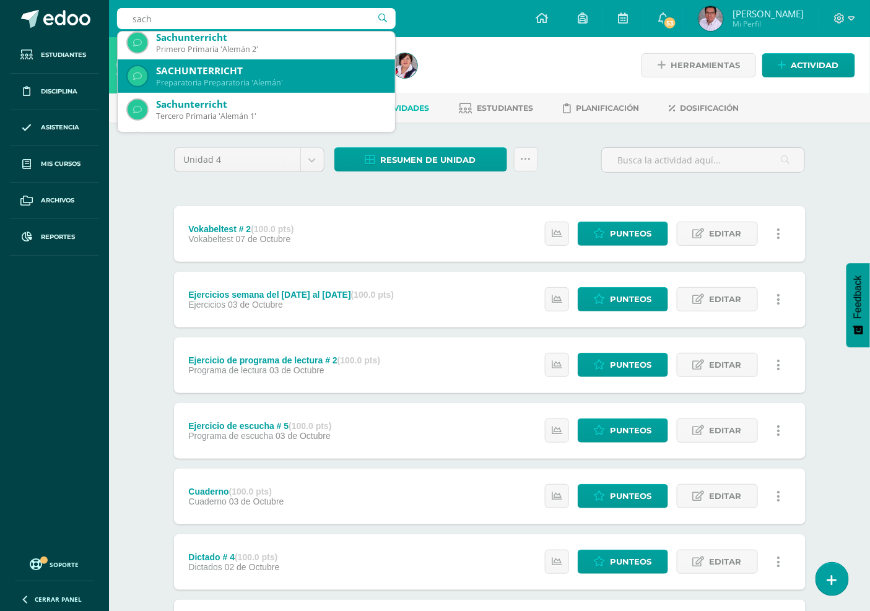
click at [282, 82] on div "Preparatoria Preparatoria 'Alemán'" at bounding box center [270, 82] width 229 height 11
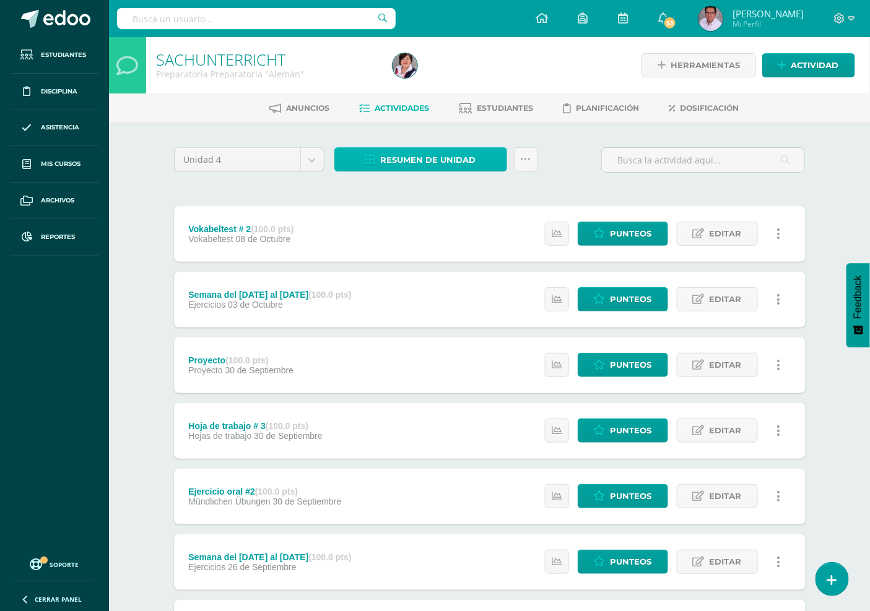
click at [446, 154] on span "Resumen de unidad" at bounding box center [428, 160] width 95 height 23
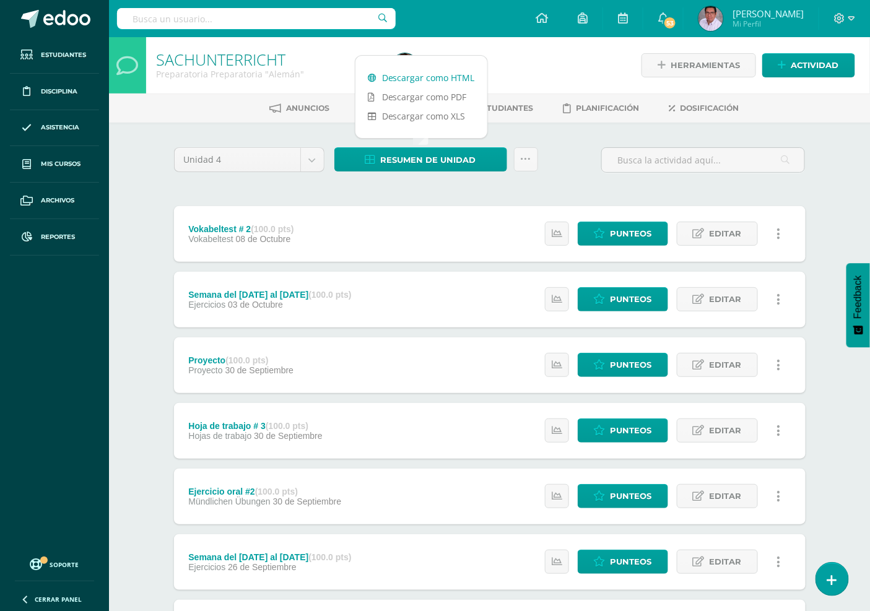
click at [440, 72] on link "Descargar como HTML" at bounding box center [421, 77] width 132 height 19
click at [257, 19] on input "text" at bounding box center [256, 18] width 279 height 21
type input "Deutsch"
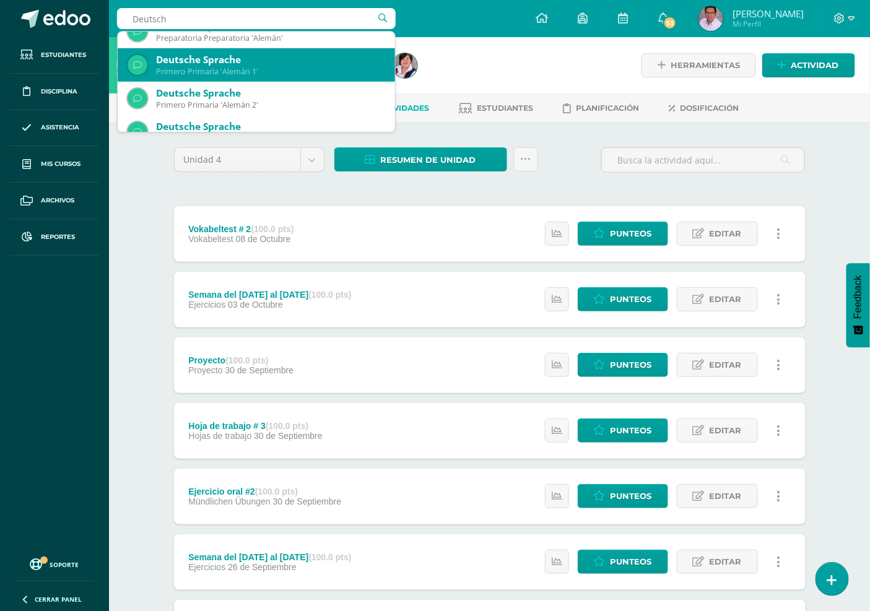
scroll to position [275, 0]
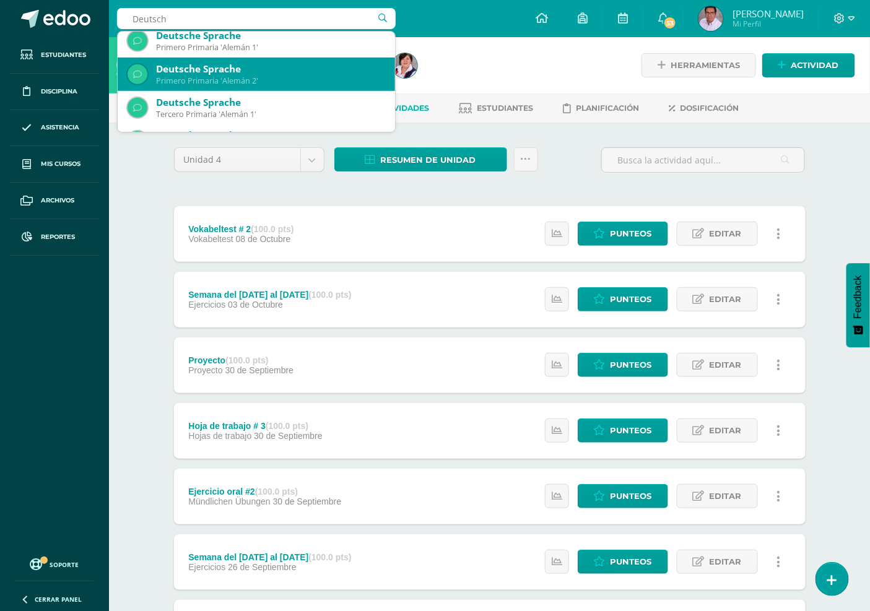
click at [248, 79] on div "Primero Primaria 'Alemán 2'" at bounding box center [270, 81] width 229 height 11
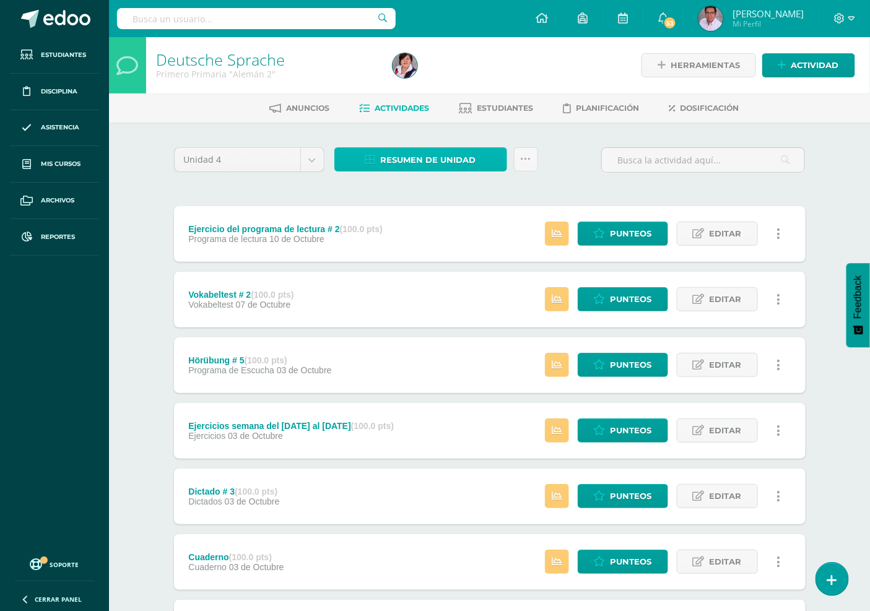
click at [432, 159] on span "Resumen de unidad" at bounding box center [428, 160] width 95 height 23
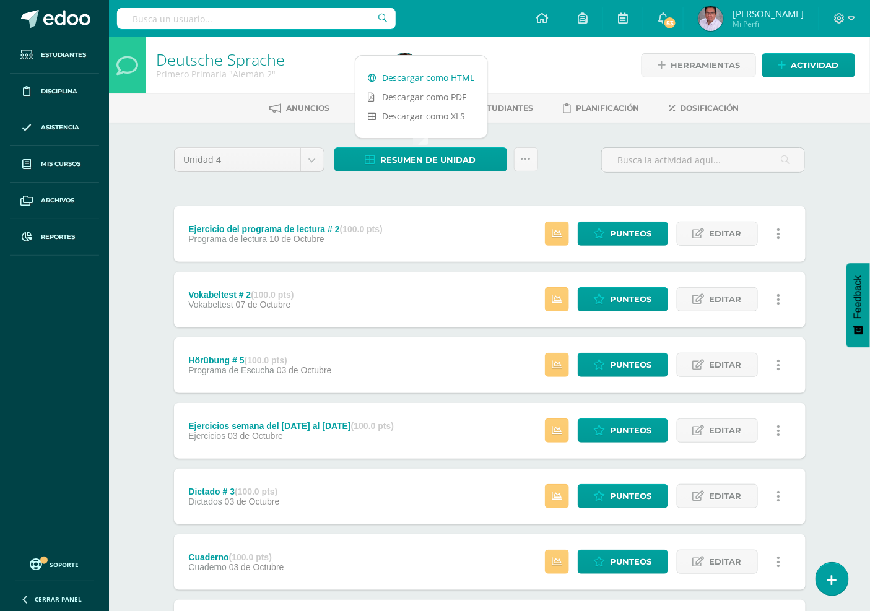
click at [393, 82] on link "Descargar como HTML" at bounding box center [421, 77] width 132 height 19
click at [316, 22] on input "text" at bounding box center [256, 18] width 279 height 21
type input "sach"
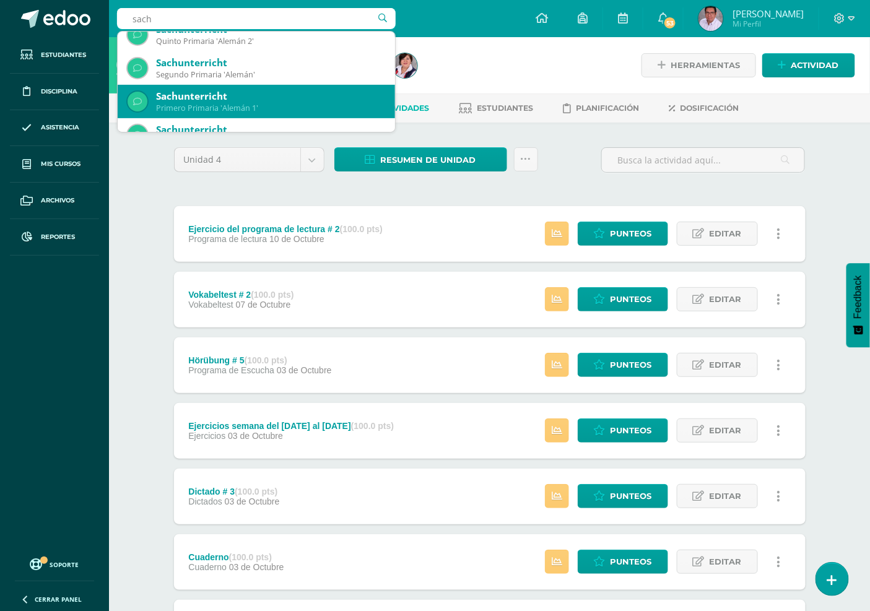
scroll to position [137, 0]
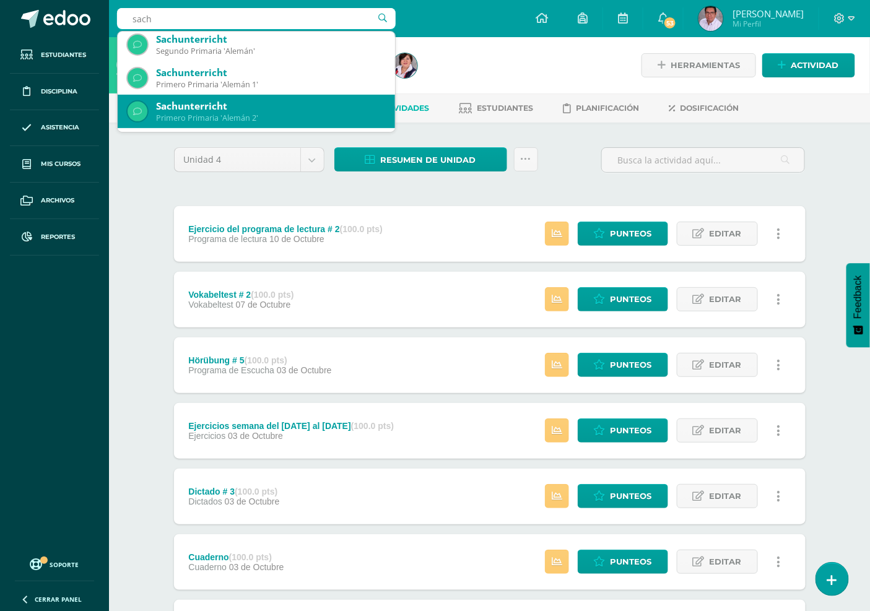
click at [238, 120] on div "Primero Primaria 'Alemán 2'" at bounding box center [270, 118] width 229 height 11
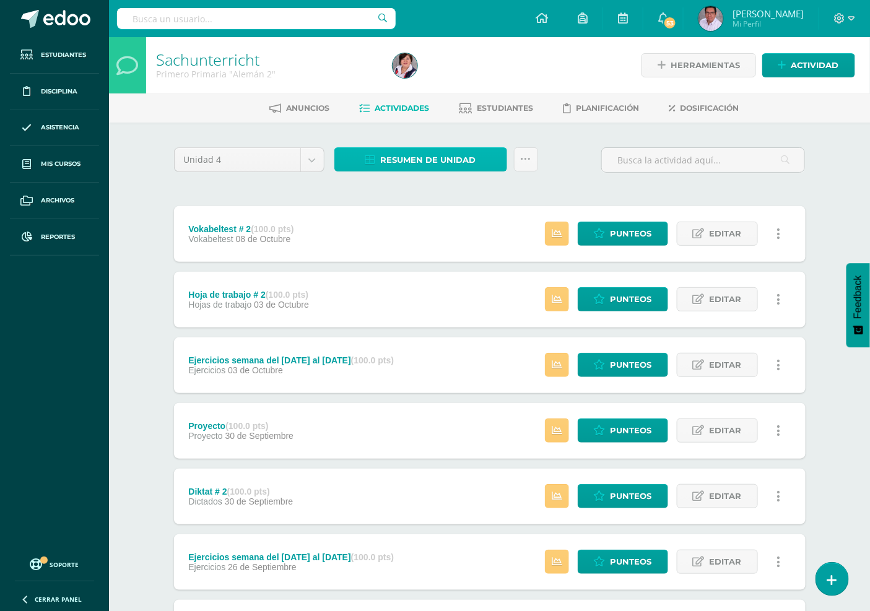
click at [421, 150] on span "Resumen de unidad" at bounding box center [428, 160] width 95 height 23
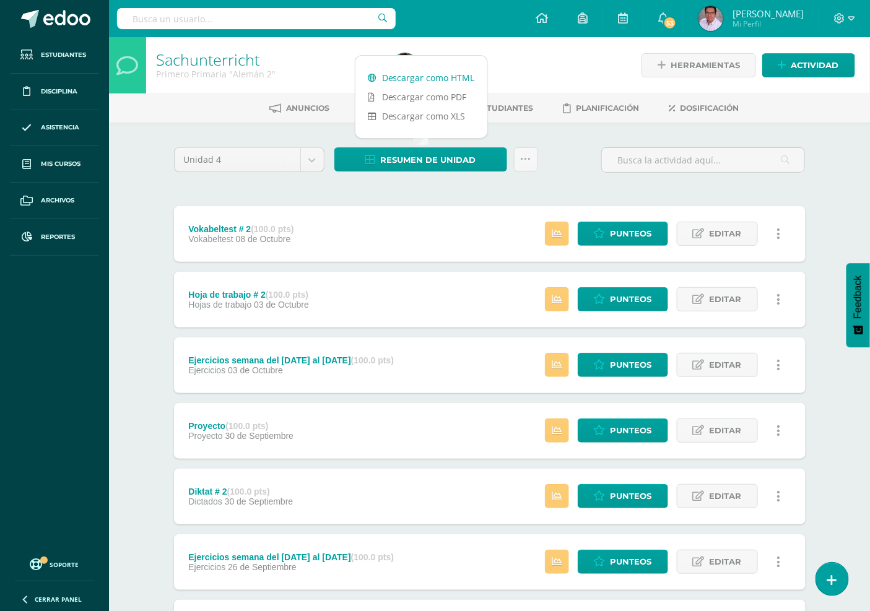
click at [430, 78] on link "Descargar como HTML" at bounding box center [421, 77] width 132 height 19
